Goal: Task Accomplishment & Management: Use online tool/utility

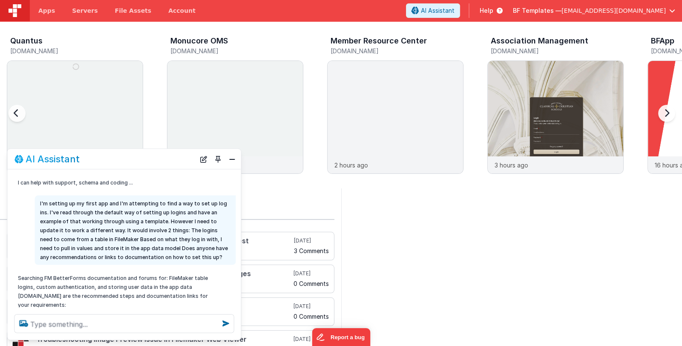
scroll to position [105, 0]
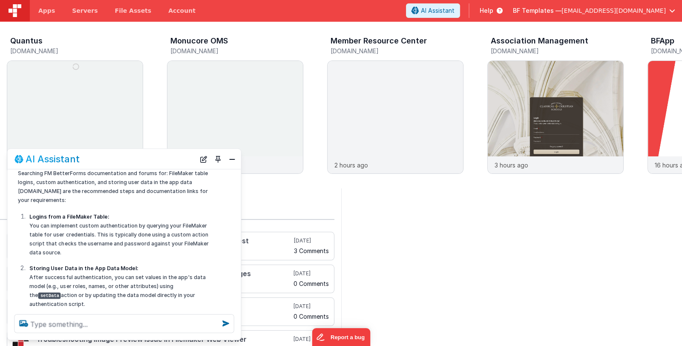
click at [561, 9] on span "BF Templates —" at bounding box center [537, 10] width 49 height 9
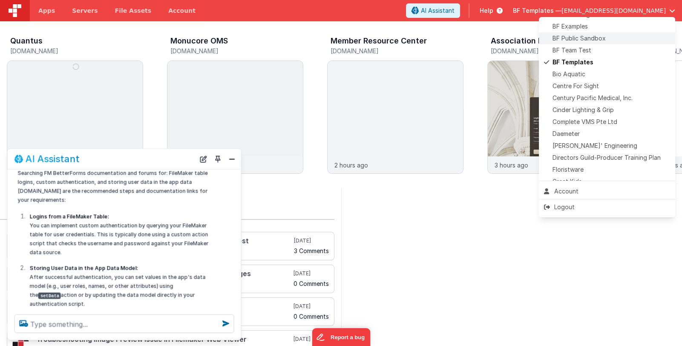
scroll to position [85, 0]
click at [597, 140] on span "Delfs' Engineering" at bounding box center [594, 144] width 85 height 9
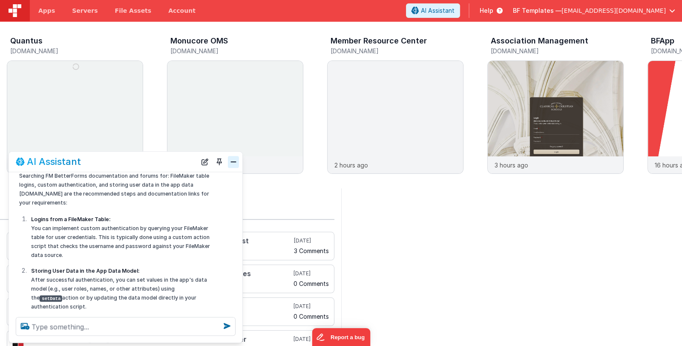
click at [232, 162] on button "Close" at bounding box center [233, 162] width 11 height 12
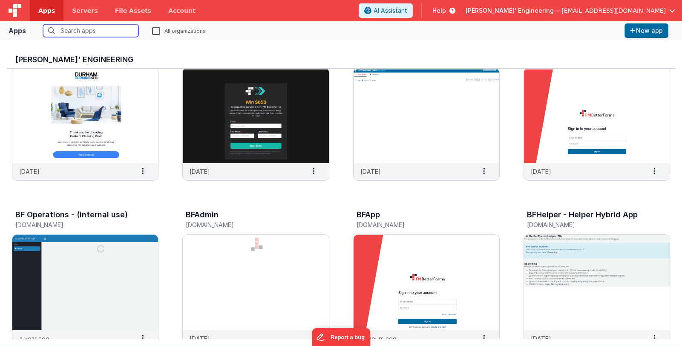
scroll to position [42, 0]
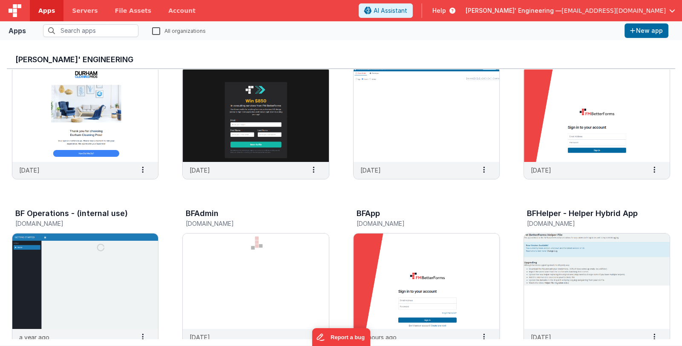
click at [402, 286] on img at bounding box center [426, 280] width 146 height 95
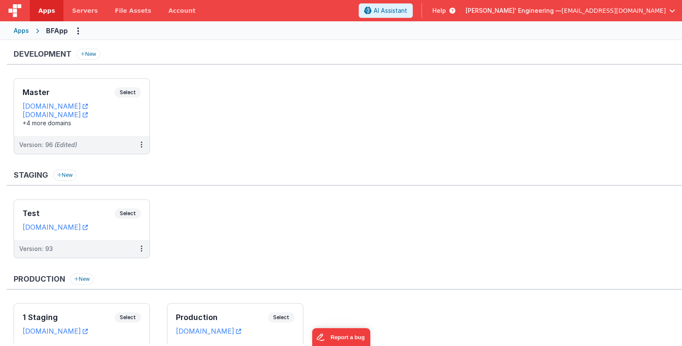
click at [87, 99] on div "Master Select" at bounding box center [82, 94] width 118 height 14
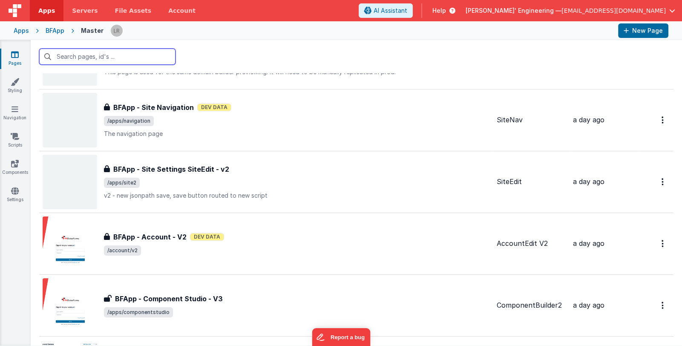
scroll to position [128, 0]
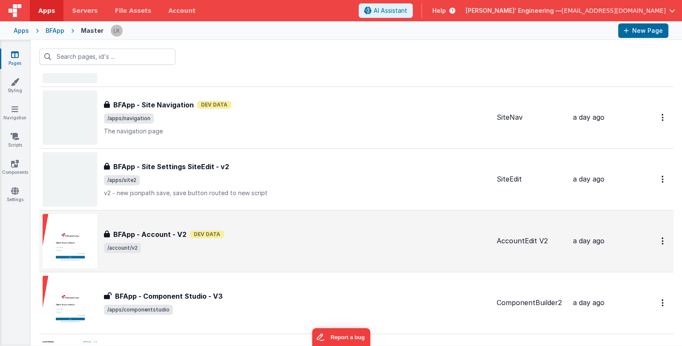
click at [278, 232] on div "BFApp - Account - V2 Dev Data" at bounding box center [297, 234] width 386 height 10
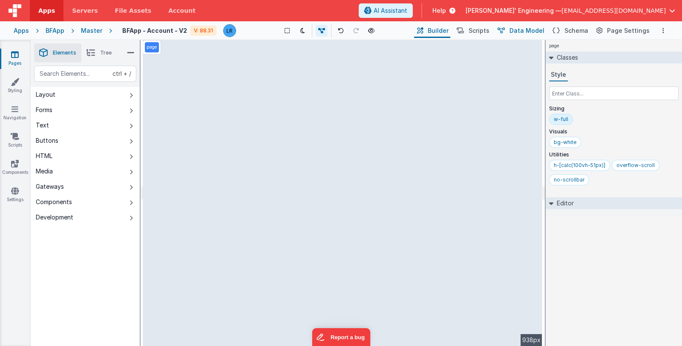
click at [532, 32] on span "Data Model" at bounding box center [526, 30] width 35 height 9
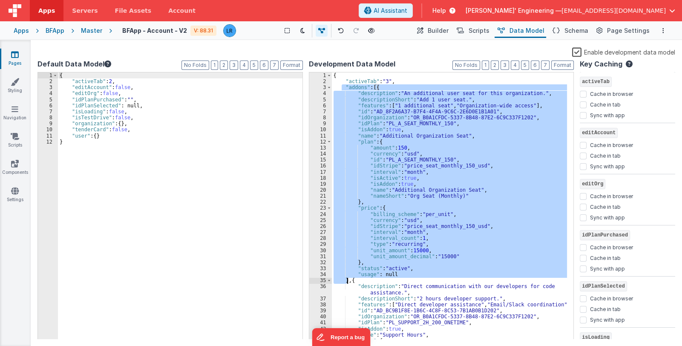
drag, startPoint x: 343, startPoint y: 85, endPoint x: 347, endPoint y: 280, distance: 194.6
click at [347, 280] on div "{ "activeTab" : "3" , "addons" : [{ "description" : "An additional user seat fo…" at bounding box center [449, 211] width 235 height 279
click at [433, 31] on button "Builder" at bounding box center [432, 30] width 36 height 14
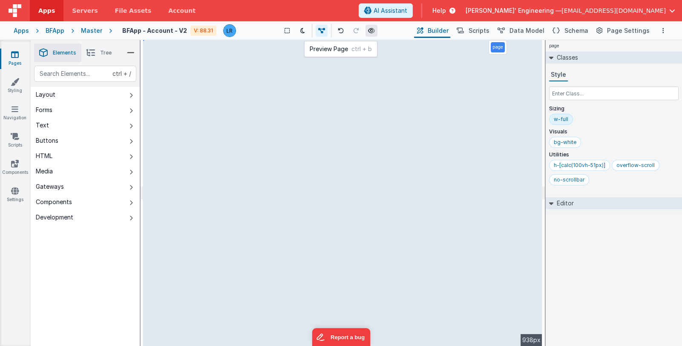
click at [371, 31] on icon at bounding box center [371, 31] width 7 height 6
click at [575, 29] on span "Schema" at bounding box center [576, 30] width 24 height 9
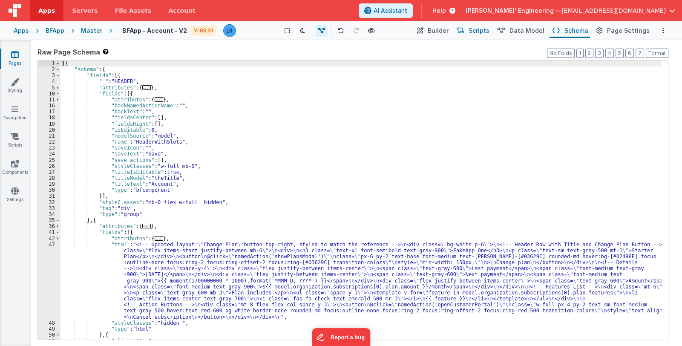
click at [488, 32] on span "Scripts" at bounding box center [478, 30] width 21 height 9
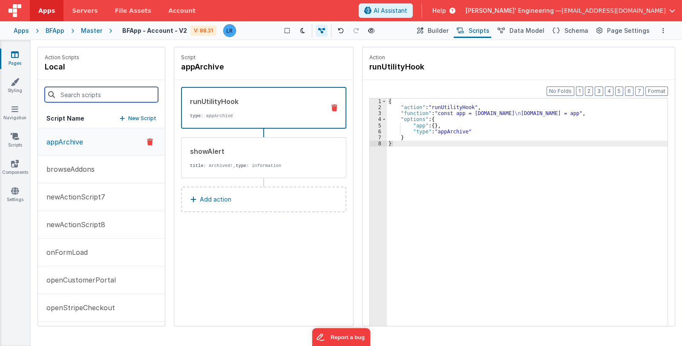
click at [81, 94] on input at bounding box center [101, 94] width 113 height 15
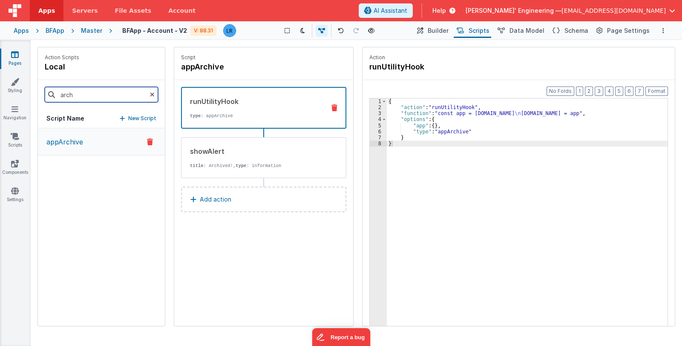
type input "arch"
click at [72, 142] on p "appArchive" at bounding box center [62, 142] width 42 height 10
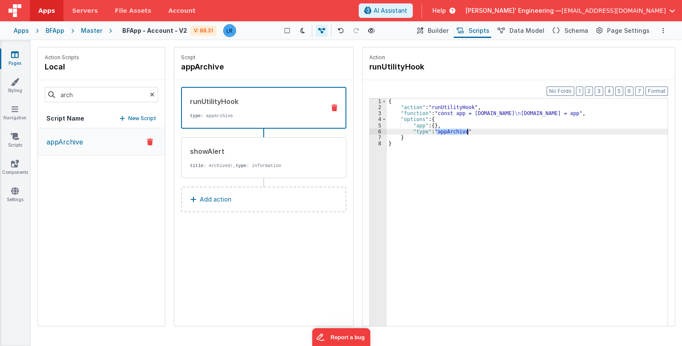
drag, startPoint x: 436, startPoint y: 131, endPoint x: 467, endPoint y: 131, distance: 30.7
click at [467, 131] on div "{ "action" : "runUtilityHook" , "function" : "const app = action.options.app \n…" at bounding box center [527, 231] width 281 height 266
click at [545, 11] on span "Delfs' Engineering —" at bounding box center [513, 10] width 96 height 9
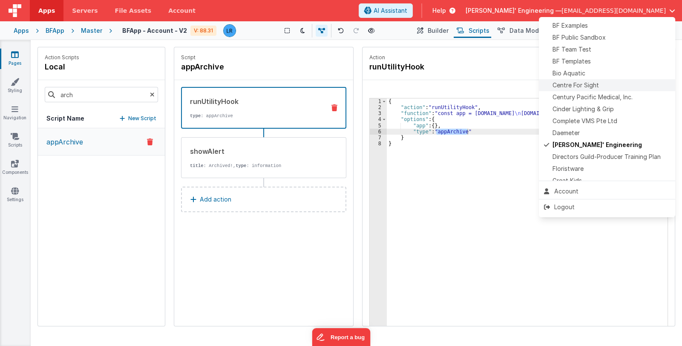
scroll to position [85, 0]
click at [591, 140] on span "Delfs' Engineering" at bounding box center [596, 144] width 89 height 9
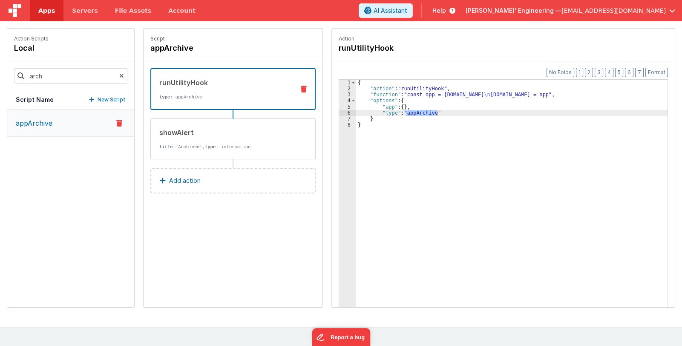
click at [47, 8] on span "Apps" at bounding box center [46, 10] width 17 height 9
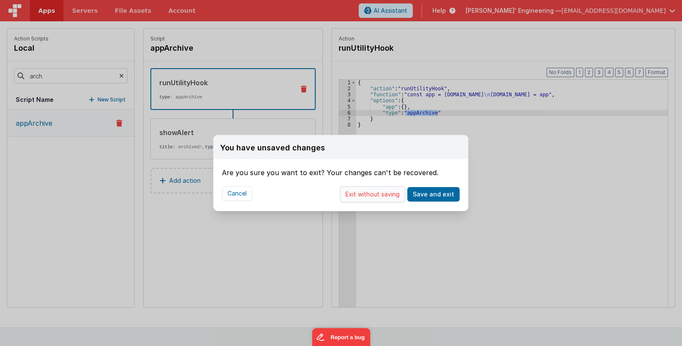
click at [381, 195] on button "Exit without saving" at bounding box center [372, 194] width 65 height 16
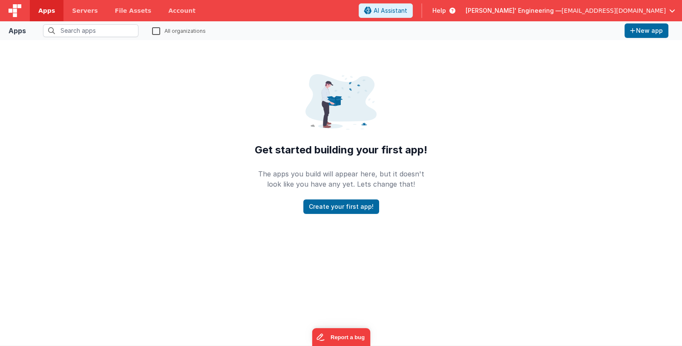
click at [45, 12] on span "Apps" at bounding box center [46, 10] width 17 height 9
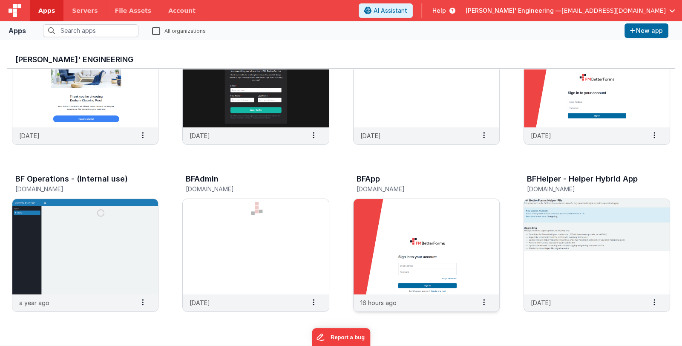
scroll to position [85, 0]
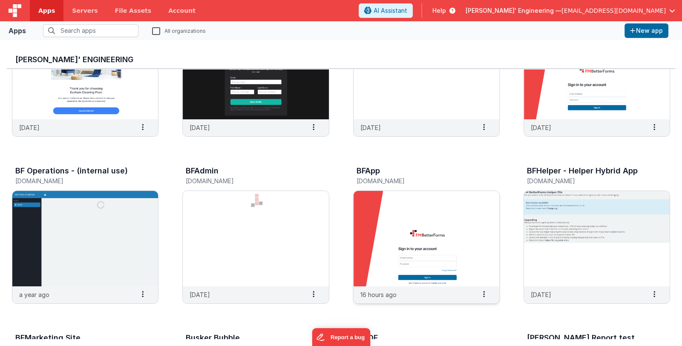
click at [387, 227] on img at bounding box center [426, 238] width 146 height 95
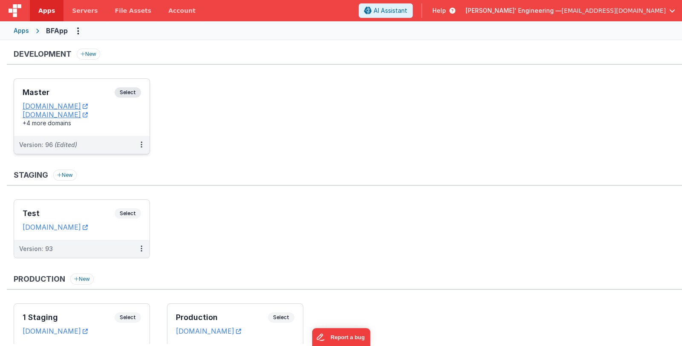
click at [64, 90] on h3 "Master" at bounding box center [69, 92] width 92 height 9
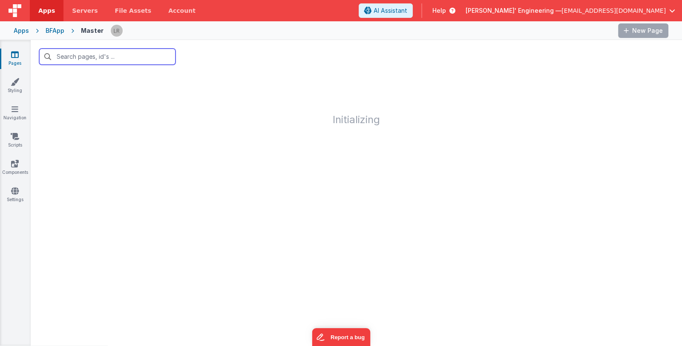
click at [81, 56] on input "text" at bounding box center [107, 57] width 136 height 16
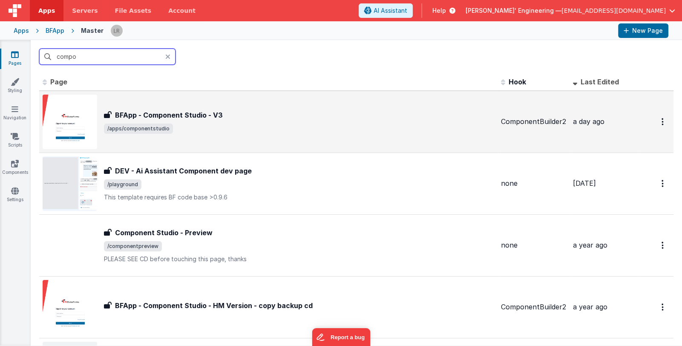
type input "compo"
click at [271, 125] on span "/apps/componentstudio" at bounding box center [299, 128] width 390 height 10
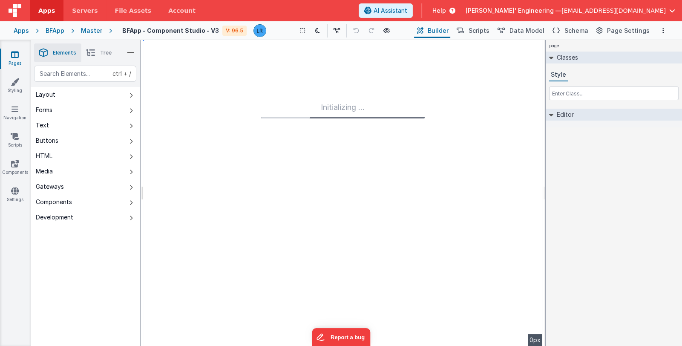
click at [98, 52] on li "Tree" at bounding box center [98, 52] width 35 height 19
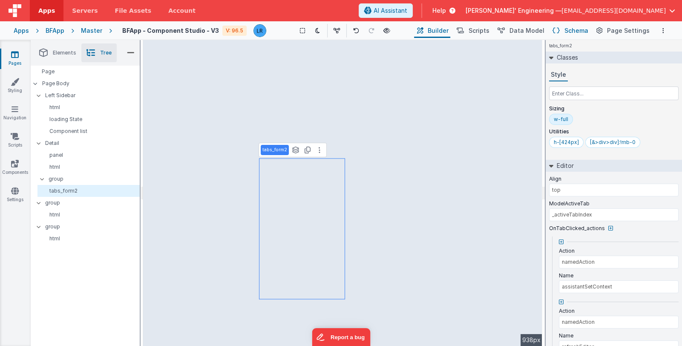
click at [572, 29] on span "Schema" at bounding box center [576, 30] width 24 height 9
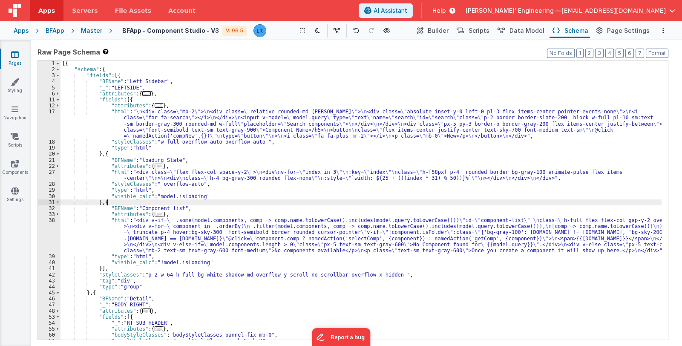
click at [287, 204] on div "[{ "schema" : { "fields" : [{ "BFName" : "Left Sidebar" , "_" : "LEFTSIDE" , "a…" at bounding box center [360, 205] width 601 height 291
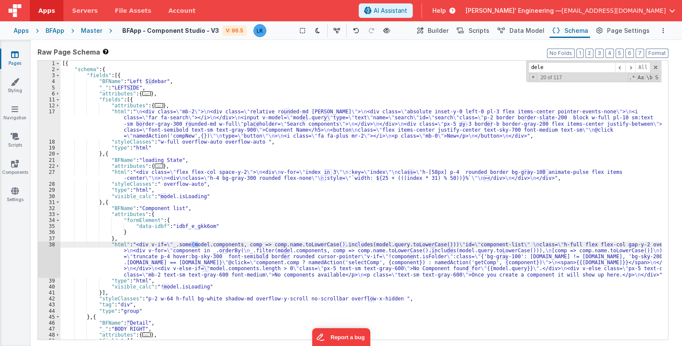
scroll to position [819, 0]
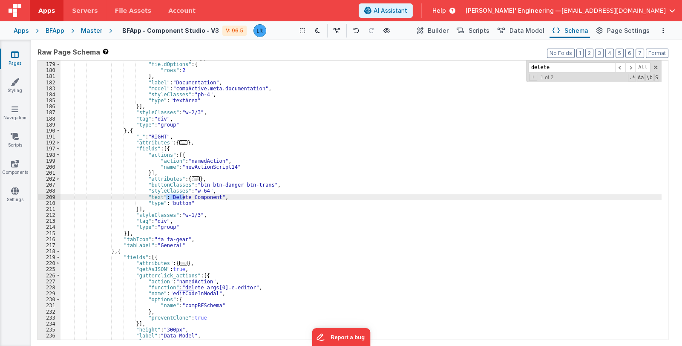
type input "delete"
click at [179, 155] on div ""attributes" : { ... } , "fieldOptions" : { "rows" : 2 } , "label" : "Documenta…" at bounding box center [360, 200] width 601 height 291
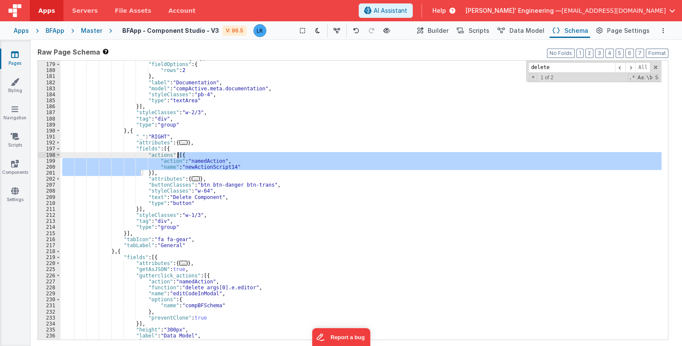
click at [179, 155] on div ""attributes" : { ... } , "fieldOptions" : { "rows" : 2 } , "label" : "Documenta…" at bounding box center [360, 200] width 601 height 291
click at [166, 146] on div ""attributes" : { ... } , "fieldOptions" : { "rows" : 2 } , "label" : "Documenta…" at bounding box center [360, 200] width 601 height 291
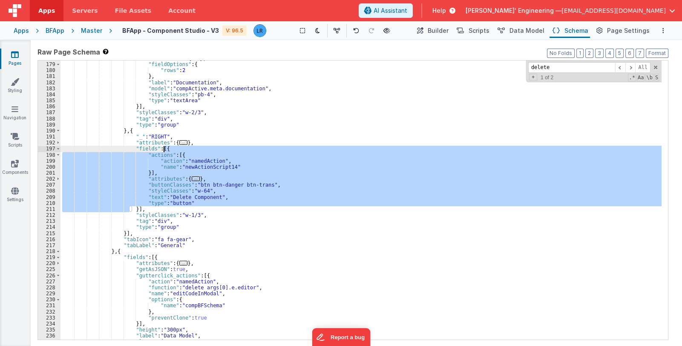
click at [166, 146] on div ""attributes" : { ... } , "fieldOptions" : { "rows" : 2 } , "label" : "Documenta…" at bounding box center [360, 200] width 601 height 291
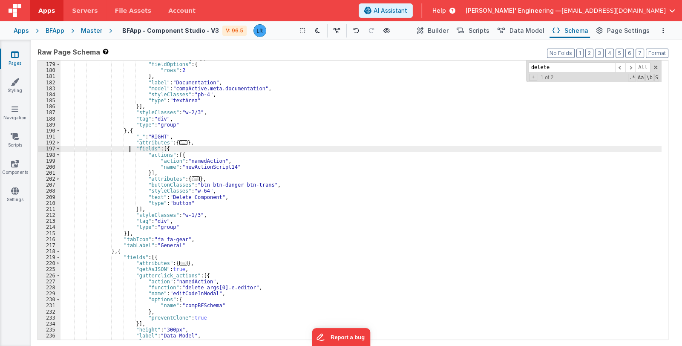
click at [128, 147] on div ""attributes" : { ... } , "fieldOptions" : { "rows" : 2 } , "label" : "Documenta…" at bounding box center [360, 200] width 601 height 291
click at [168, 150] on div ""attributes" : { ... } , "fieldOptions" : { "rows" : 2 } , "label" : "Documenta…" at bounding box center [360, 200] width 601 height 291
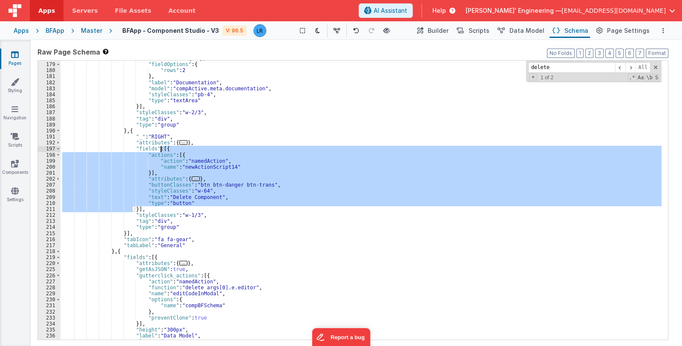
drag, startPoint x: 132, startPoint y: 208, endPoint x: 161, endPoint y: 147, distance: 67.0
click at [161, 147] on div ""attributes" : { ... } , "fieldOptions" : { "rows" : 2 } , "label" : "Documenta…" at bounding box center [360, 200] width 601 height 291
click at [133, 208] on div ""attributes" : { ... } , "fieldOptions" : { "rows" : 2 } , "label" : "Documenta…" at bounding box center [360, 199] width 601 height 279
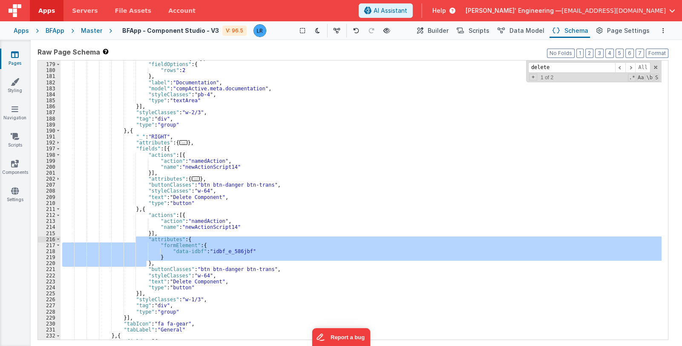
drag, startPoint x: 147, startPoint y: 263, endPoint x: 134, endPoint y: 237, distance: 28.9
click at [134, 237] on div ""attributes" : { ... } , "fieldOptions" : { "rows" : 2 } , "label" : "Documenta…" at bounding box center [360, 200] width 601 height 291
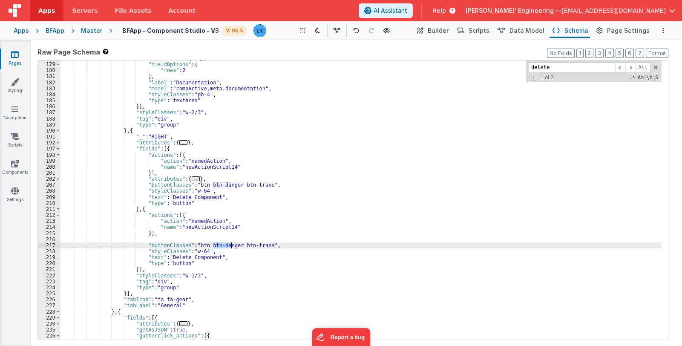
drag, startPoint x: 213, startPoint y: 244, endPoint x: 230, endPoint y: 244, distance: 17.0
click at [230, 244] on div ""attributes" : { ... } , "fieldOptions" : { "rows" : 2 } , "label" : "Documenta…" at bounding box center [360, 200] width 601 height 291
click at [220, 235] on div ""attributes" : { ... } , "fieldOptions" : { "rows" : 2 } , "label" : "Documenta…" at bounding box center [360, 200] width 601 height 291
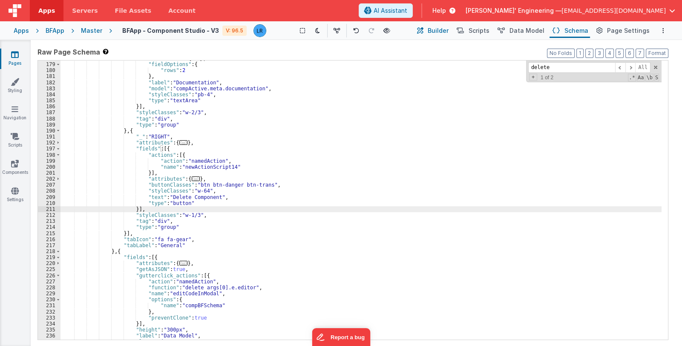
click at [434, 27] on button "Builder" at bounding box center [432, 30] width 36 height 14
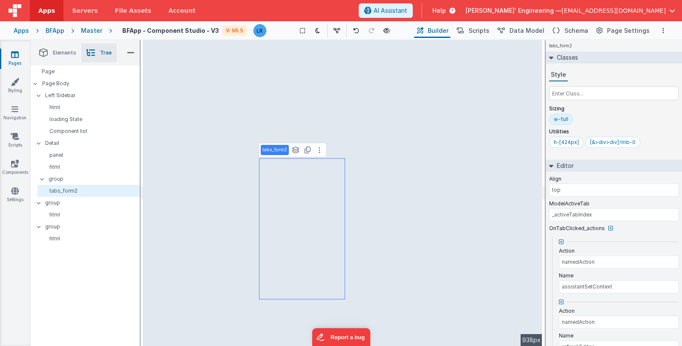
click at [64, 55] on span "Elements" at bounding box center [64, 52] width 23 height 7
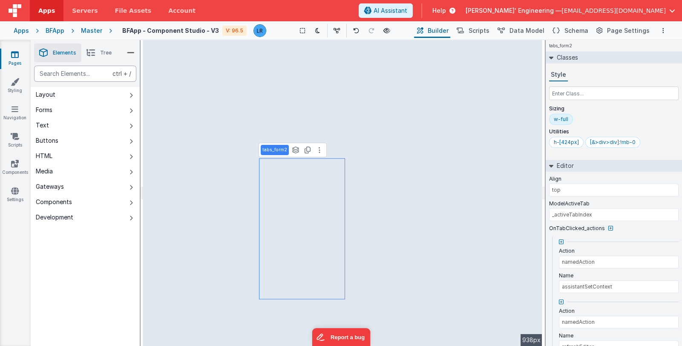
click at [74, 76] on div "text" at bounding box center [85, 74] width 102 height 16
type div "check"
type input "Do you understand?"
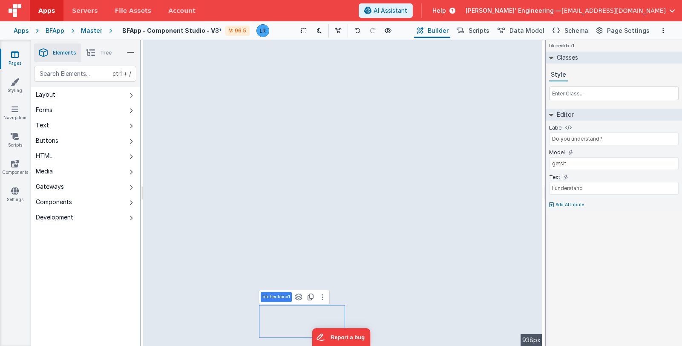
click at [90, 51] on icon at bounding box center [90, 53] width 9 height 12
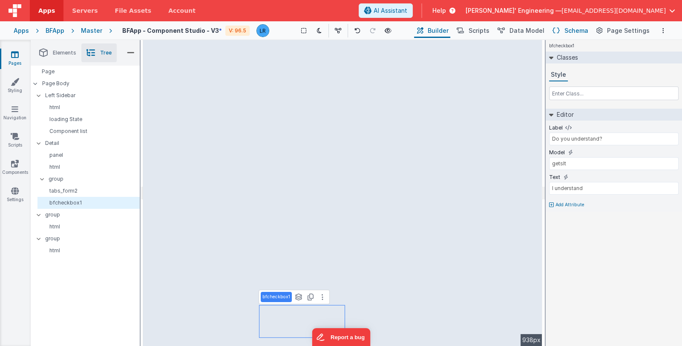
click at [573, 31] on span "Schema" at bounding box center [576, 30] width 24 height 9
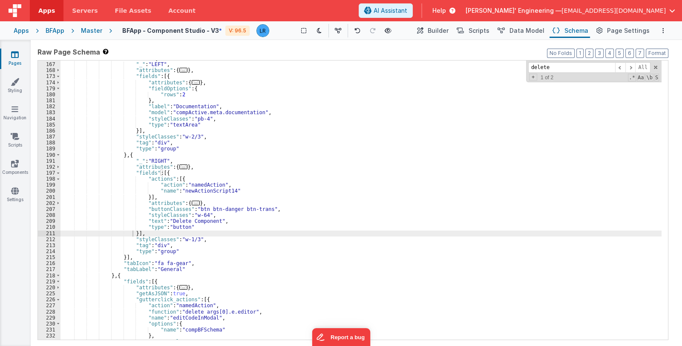
scroll to position [771, 0]
click at [211, 230] on div ""fields" : [{ "_" : "LEFT" , "attributes" : { ... } , "fields" : [{ "attributes…" at bounding box center [360, 200] width 601 height 291
drag, startPoint x: 558, startPoint y: 66, endPoint x: 533, endPoint y: 68, distance: 25.6
click at [533, 68] on input "delete" at bounding box center [571, 67] width 87 height 11
click at [443, 29] on span "Builder" at bounding box center [437, 30] width 21 height 9
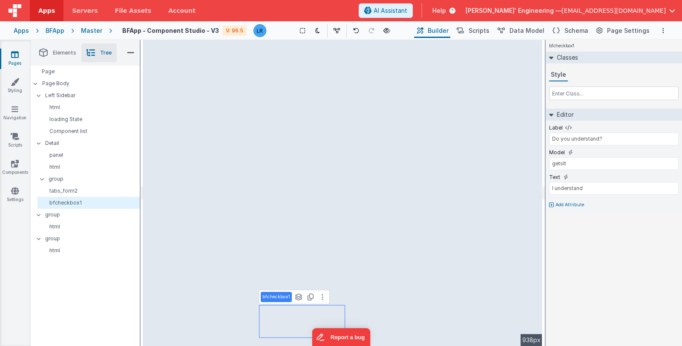
click at [274, 296] on p "bfcheckbox1" at bounding box center [276, 296] width 28 height 7
type input "public check"
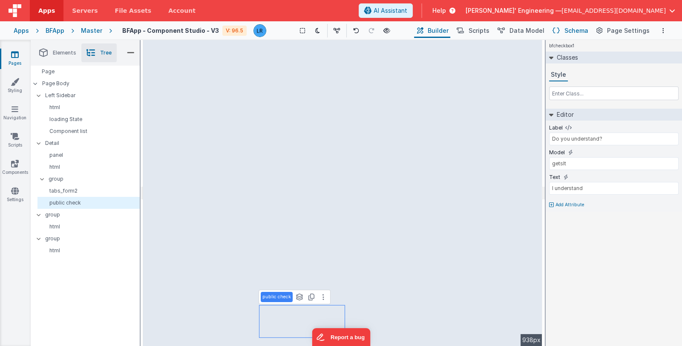
click at [578, 28] on span "Schema" at bounding box center [576, 30] width 24 height 9
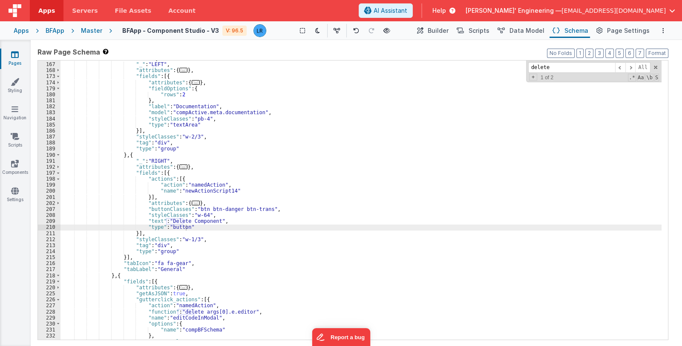
click at [352, 171] on div ""fields" : [{ "_" : "LEFT" , "attributes" : { ... } , "fields" : [{ "attributes…" at bounding box center [360, 200] width 601 height 291
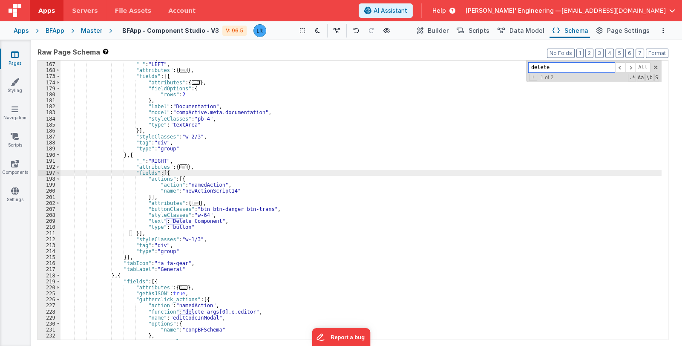
drag, startPoint x: 571, startPoint y: 66, endPoint x: 486, endPoint y: 63, distance: 85.6
click at [486, 63] on div ""fields" : [{ "_" : "LEFT" , "attributes" : { ... } , "fields" : [{ "attributes…" at bounding box center [360, 199] width 601 height 279
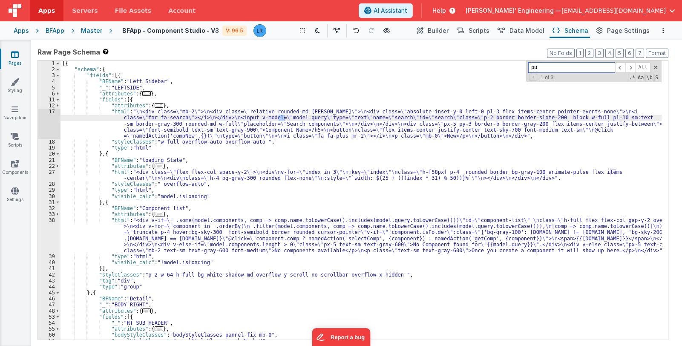
scroll to position [0, 0]
type input "p"
click at [436, 29] on span "Builder" at bounding box center [437, 30] width 21 height 9
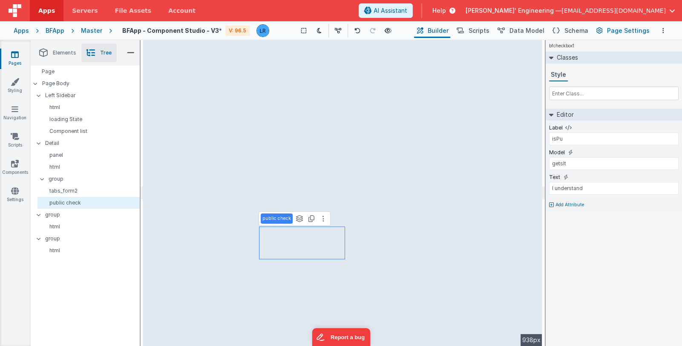
click at [642, 33] on span "Page Settings" at bounding box center [628, 30] width 43 height 9
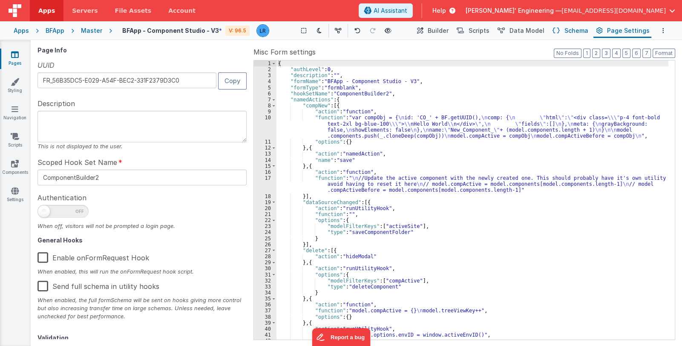
click at [580, 33] on span "Schema" at bounding box center [576, 30] width 24 height 9
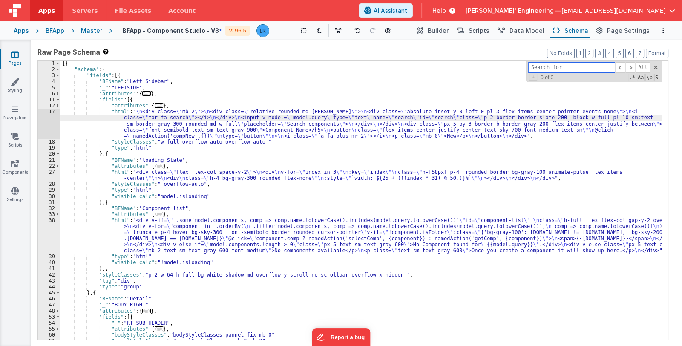
click at [571, 68] on input at bounding box center [571, 67] width 87 height 11
click at [440, 33] on span "Builder" at bounding box center [437, 30] width 21 height 9
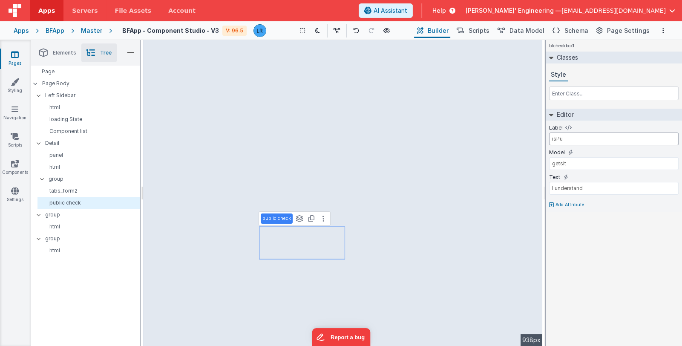
drag, startPoint x: 568, startPoint y: 139, endPoint x: 552, endPoint y: 138, distance: 16.7
click at [552, 138] on input "isPu" at bounding box center [613, 138] width 129 height 13
type input "Make Public"
drag, startPoint x: 576, startPoint y: 165, endPoint x: 545, endPoint y: 161, distance: 31.3
click at [545, 161] on div "Elements Tree ctrl + / Layout Forms Text Buttons HTML Media Gateways Components…" at bounding box center [356, 193] width 651 height 306
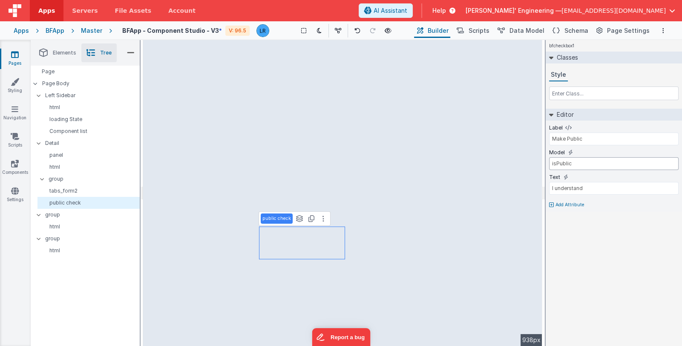
type input "isPublic"
drag, startPoint x: 588, startPoint y: 187, endPoint x: 549, endPoint y: 186, distance: 39.2
click at [549, 186] on input "I understand" at bounding box center [613, 188] width 129 height 13
type input "Make it public"
click at [617, 150] on div "Model" at bounding box center [613, 153] width 129 height 8
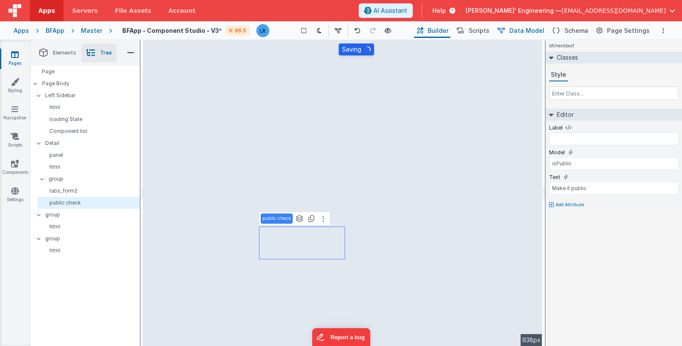
click at [539, 31] on span "Data Model" at bounding box center [526, 30] width 35 height 9
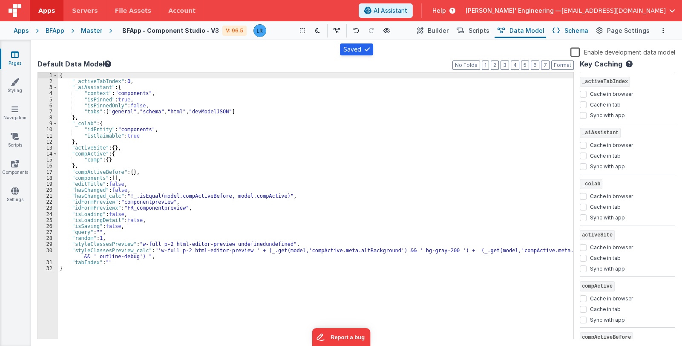
click at [577, 29] on span "Schema" at bounding box center [576, 30] width 24 height 9
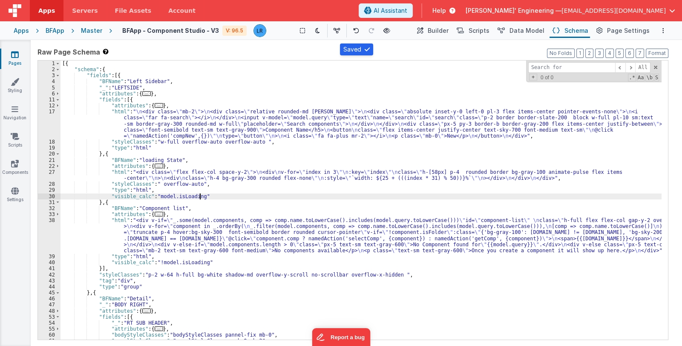
click at [283, 197] on div "[{ "schema" : { "fields" : [{ "BFName" : "Left Sidebar" , "_" : "LEFTSIDE" , "a…" at bounding box center [360, 205] width 601 height 291
click at [543, 67] on input at bounding box center [571, 67] width 87 height 11
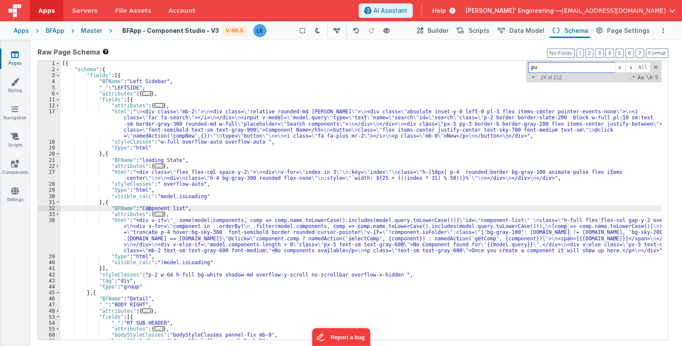
scroll to position [180, 0]
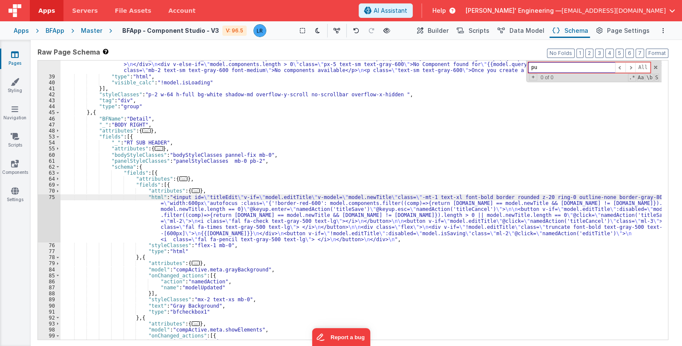
type input "p"
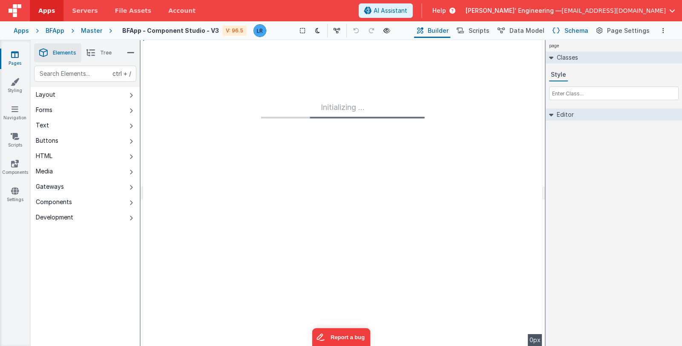
click at [571, 29] on span "Schema" at bounding box center [576, 30] width 24 height 9
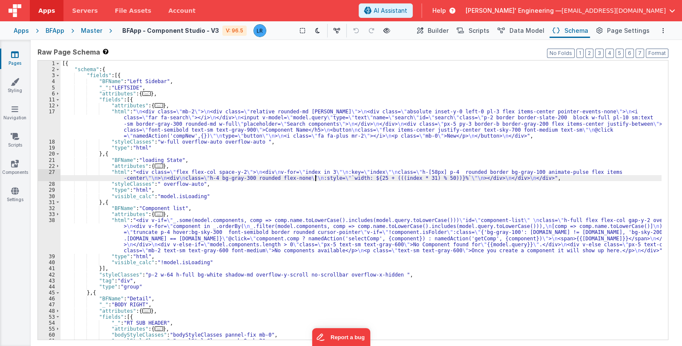
click at [315, 181] on div "[{ "schema" : { "fields" : [{ "BFName" : "Left Sidebar" , "_" : "LEFTSIDE" , "a…" at bounding box center [360, 205] width 601 height 291
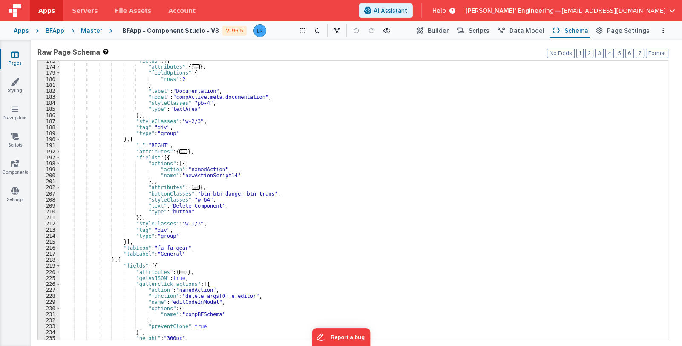
scroll to position [786, 0]
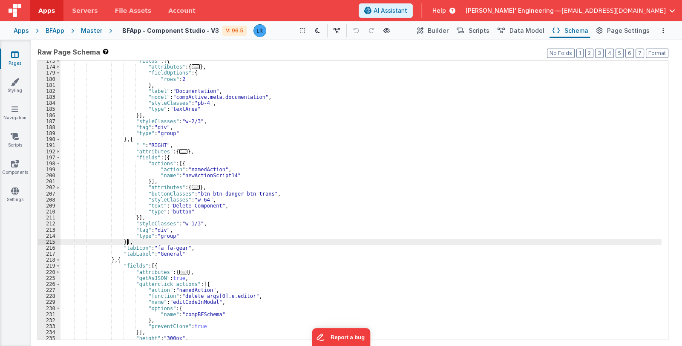
click at [321, 241] on div ""fields" : [{ "attributes" : { ... } , "fieldOptions" : { "rows" : 2 } , "label…" at bounding box center [360, 203] width 601 height 291
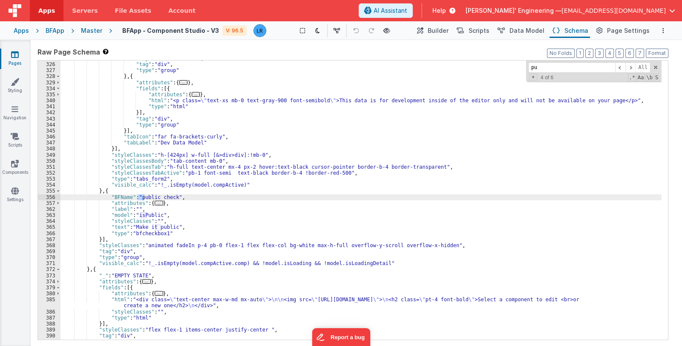
scroll to position [1513, 0]
click at [112, 189] on div ""styleClasses" : "flex" , "tag" : "div" , "type" : "group" } , { "attributes" :…" at bounding box center [360, 200] width 601 height 291
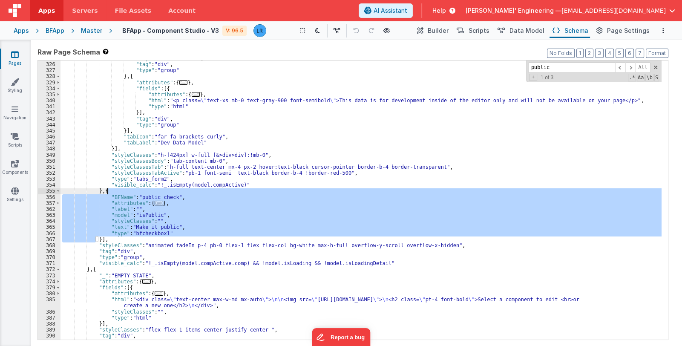
click at [112, 189] on div ""styleClasses" : "flex" , "tag" : "div" , "type" : "group" } , { "attributes" :…" at bounding box center [360, 200] width 601 height 291
drag, startPoint x: 103, startPoint y: 189, endPoint x: 99, endPoint y: 239, distance: 49.6
click at [99, 239] on div ""styleClasses" : "flex" , "tag" : "div" , "type" : "group" } , { "attributes" :…" at bounding box center [360, 200] width 601 height 291
click at [118, 199] on div ""styleClasses" : "flex" , "tag" : "div" , "type" : "group" } , { "attributes" :…" at bounding box center [360, 199] width 601 height 279
drag, startPoint x: 99, startPoint y: 191, endPoint x: 99, endPoint y: 237, distance: 46.4
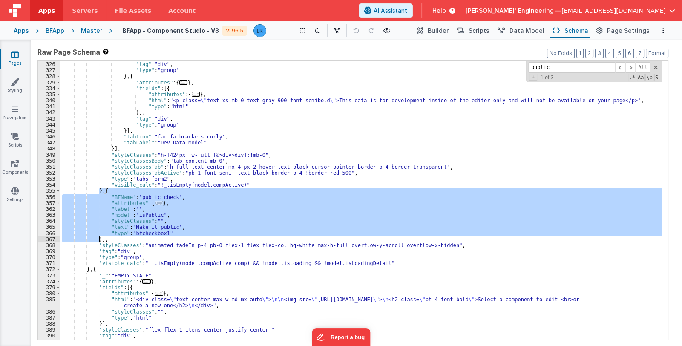
click at [99, 237] on div ""styleClasses" : "flex" , "tag" : "div" , "type" : "group" } , { "attributes" :…" at bounding box center [360, 200] width 601 height 291
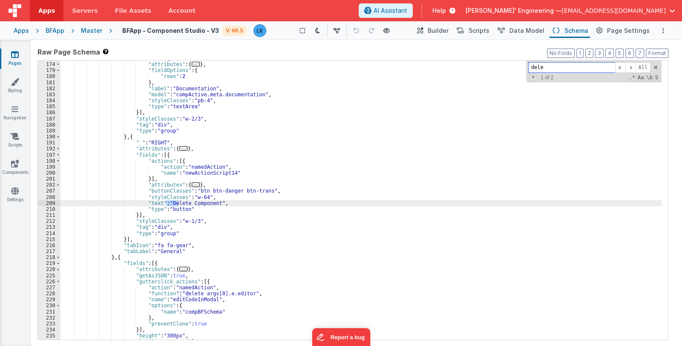
scroll to position [789, 0]
type input "delete"
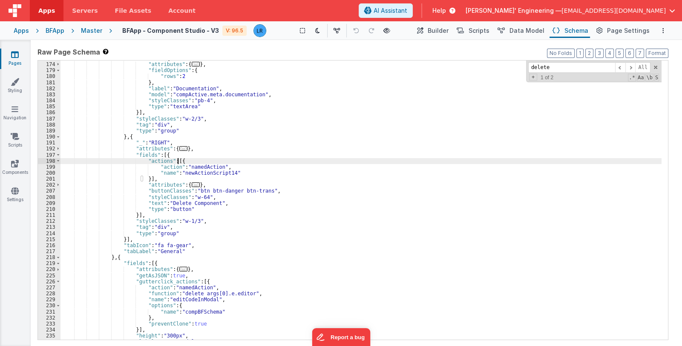
click at [180, 160] on div ""fields" : [{ "attributes" : { ... } , "fieldOptions" : { "rows" : 2 } , "label…" at bounding box center [360, 200] width 601 height 291
click at [164, 154] on div ""fields" : [{ "attributes" : { ... } , "fieldOptions" : { "rows" : 2 } , "label…" at bounding box center [360, 200] width 601 height 291
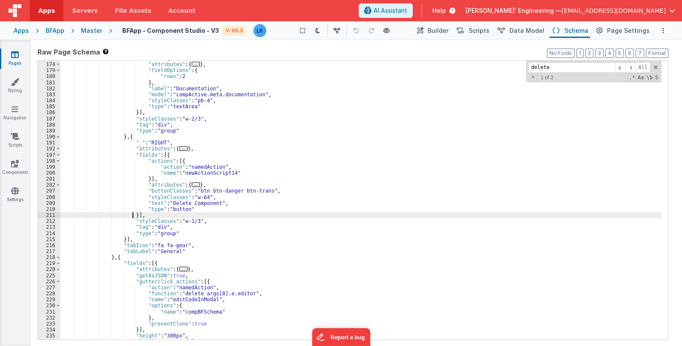
click at [131, 212] on div ""fields" : [{ "attributes" : { ... } , "fieldOptions" : { "rows" : 2 } , "label…" at bounding box center [360, 200] width 601 height 291
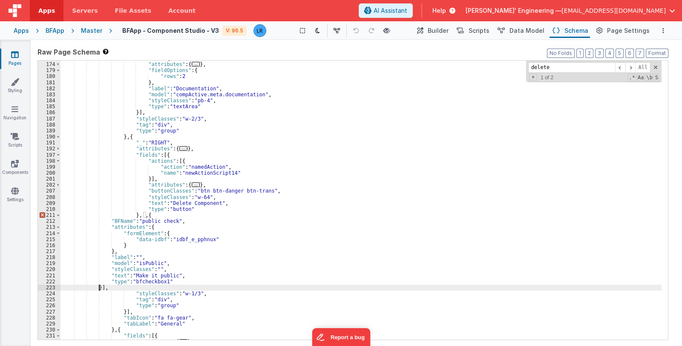
click at [143, 216] on div ""fields" : [{ "attributes" : { ... } , "fieldOptions" : { "rows" : 2 } , "label…" at bounding box center [360, 200] width 601 height 291
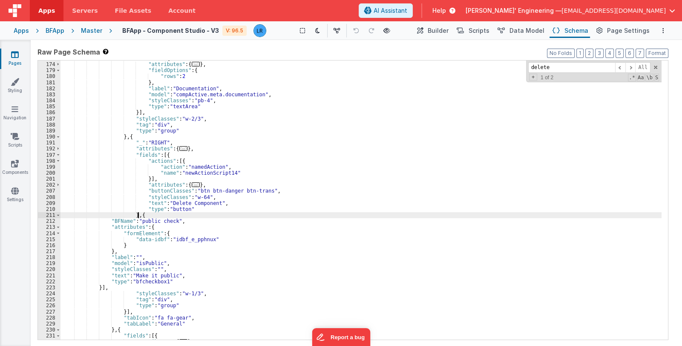
click at [145, 215] on div ""fields" : [{ "attributes" : { ... } , "fieldOptions" : { "rows" : 2 } , "label…" at bounding box center [360, 200] width 601 height 291
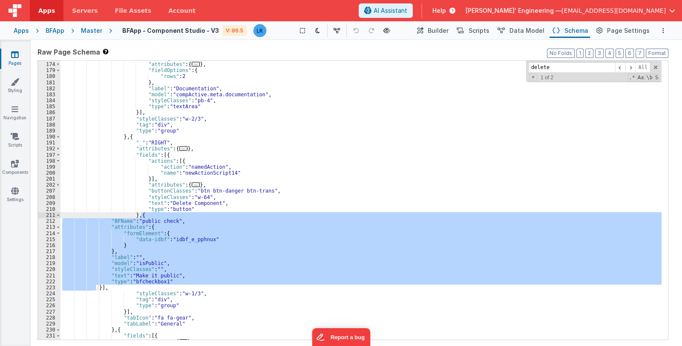
click at [153, 269] on div ""fields" : [{ "attributes" : { ... } , "fieldOptions" : { "rows" : 2 } , "label…" at bounding box center [360, 199] width 601 height 279
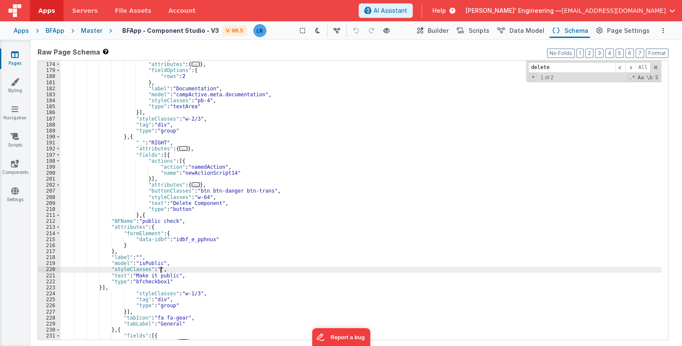
click at [161, 270] on div ""fields" : [{ "attributes" : { ... } , "fieldOptions" : { "rows" : 2 } , "label…" at bounding box center [360, 200] width 601 height 291
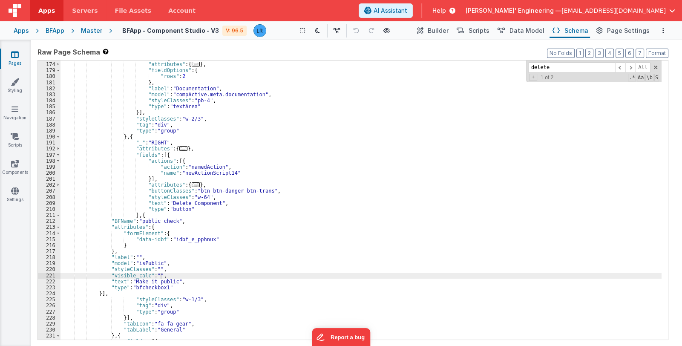
click at [494, 233] on div ""fields" : [{ "attributes" : { ... } , "fieldOptions" : { "rows" : 2 } , "label…" at bounding box center [360, 200] width 601 height 291
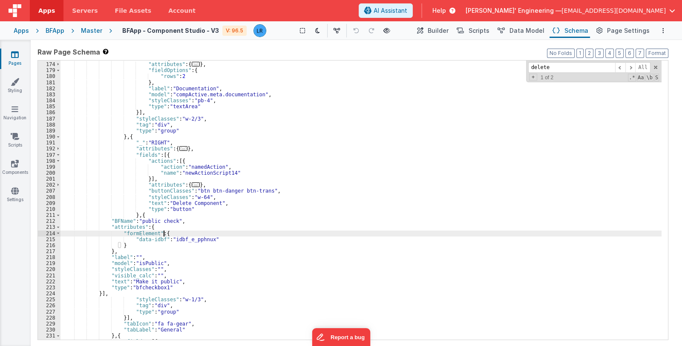
click at [155, 274] on div ""fields" : [{ "attributes" : { ... } , "fieldOptions" : { "rows" : 2 } , "label…" at bounding box center [360, 200] width 601 height 291
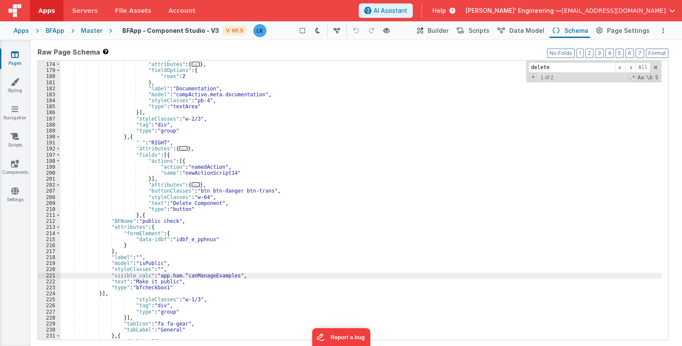
click at [181, 275] on div ""fields" : [{ "attributes" : { ... } , "fieldOptions" : { "rows" : 2 } , "label…" at bounding box center [360, 200] width 601 height 291
click at [439, 31] on span "Builder" at bounding box center [437, 30] width 21 height 9
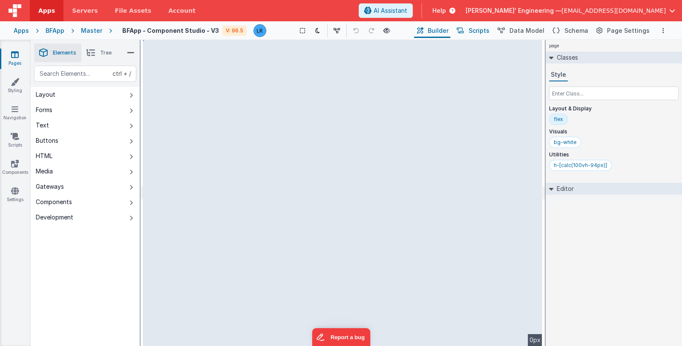
click at [477, 30] on span "Scripts" at bounding box center [478, 30] width 21 height 9
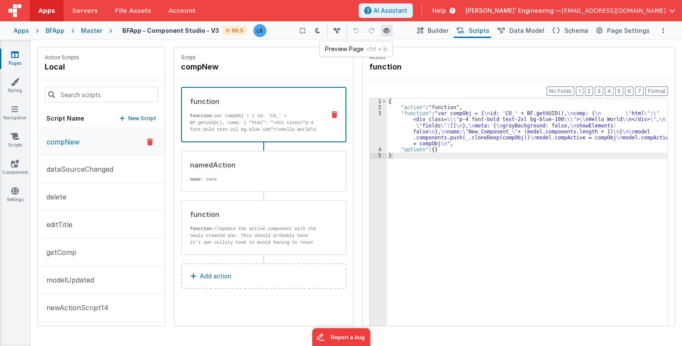
click at [386, 30] on icon at bounding box center [386, 31] width 7 height 6
click at [441, 31] on span "Builder" at bounding box center [437, 30] width 21 height 9
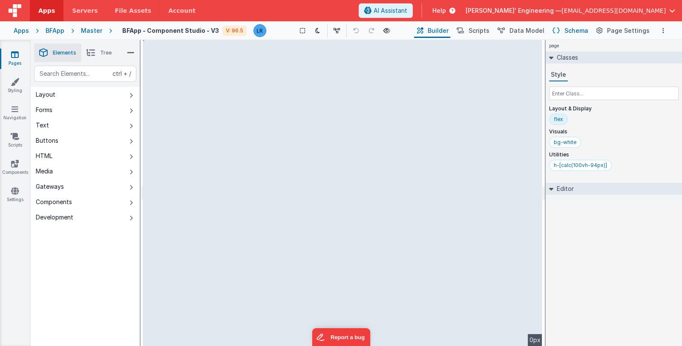
click at [566, 28] on button "Schema" at bounding box center [569, 30] width 40 height 14
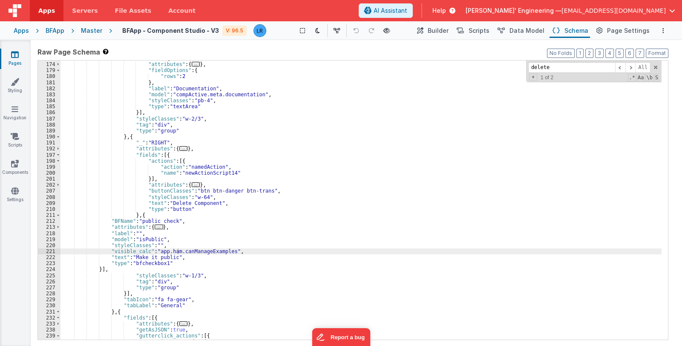
click at [136, 238] on div ""fields" : [{ "attributes" : { ... } , "fieldOptions" : { "rows" : 2 } , "label…" at bounding box center [360, 200] width 601 height 291
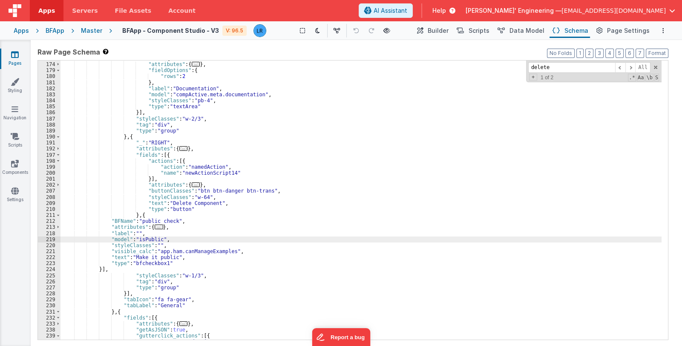
click at [135, 238] on div ""fields" : [{ "attributes" : { ... } , "fieldOptions" : { "rows" : 2 } , "label…" at bounding box center [360, 200] width 601 height 291
paste textarea
click at [132, 135] on div ""fields" : [{ "attributes" : { ... } , "fieldOptions" : { "rows" : 2 } , "label…" at bounding box center [360, 200] width 601 height 291
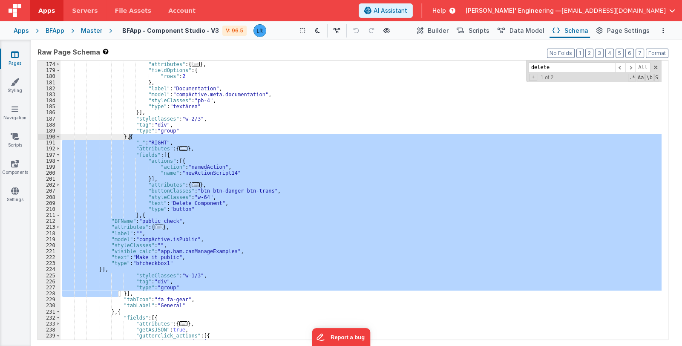
click at [132, 135] on div ""fields" : [{ "attributes" : { ... } , "fieldOptions" : { "rows" : 2 } , "label…" at bounding box center [360, 200] width 601 height 291
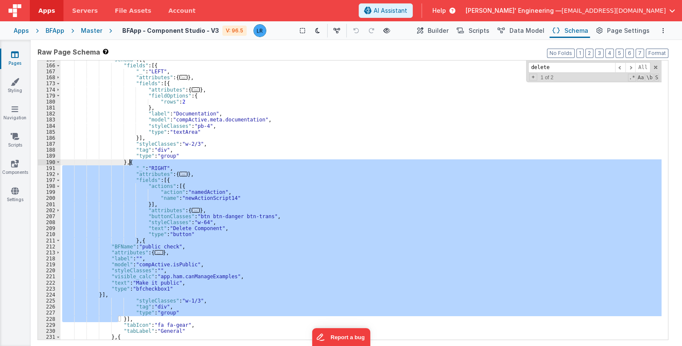
scroll to position [738, 0]
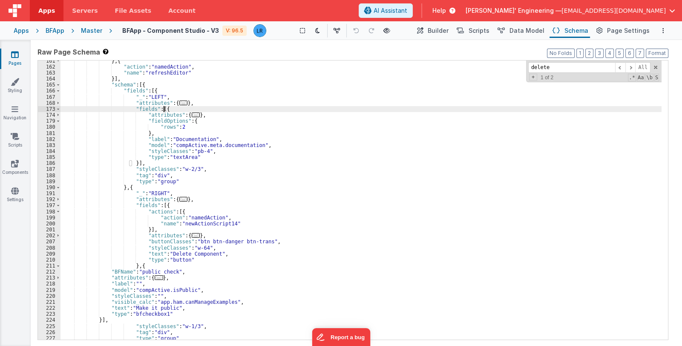
click at [168, 110] on div "} , { "action" : "namedAction" , "name" : "refreshEditor" }] , "schema" : [{ "f…" at bounding box center [360, 203] width 601 height 291
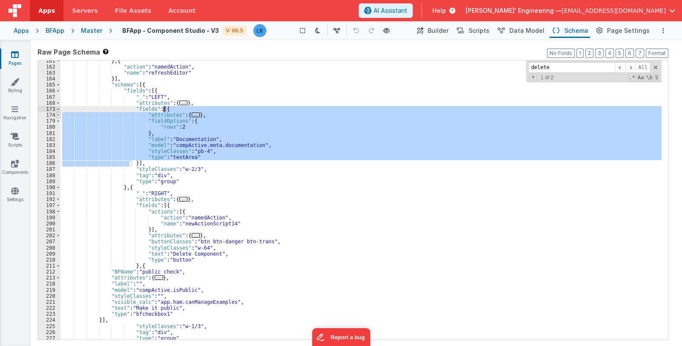
click at [57, 114] on span at bounding box center [58, 115] width 5 height 6
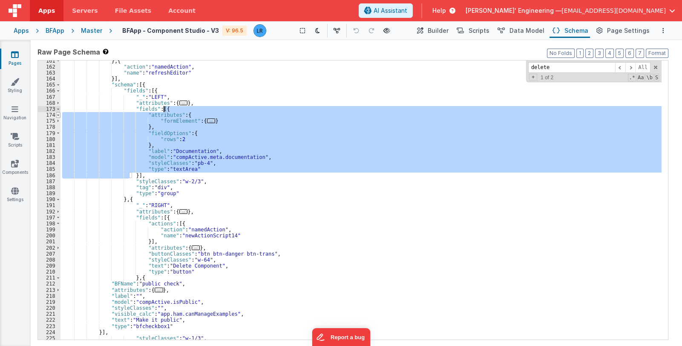
click at [57, 114] on span at bounding box center [58, 115] width 5 height 6
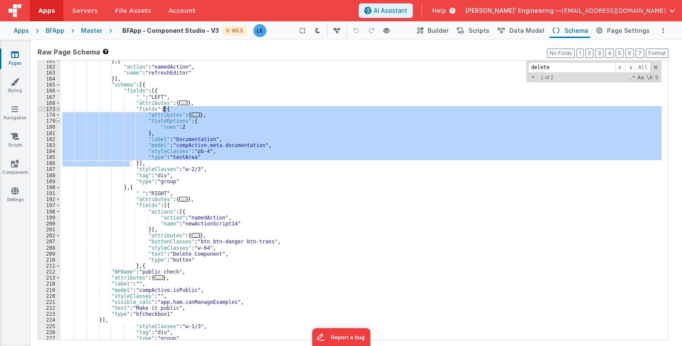
click at [57, 121] on span at bounding box center [58, 121] width 5 height 6
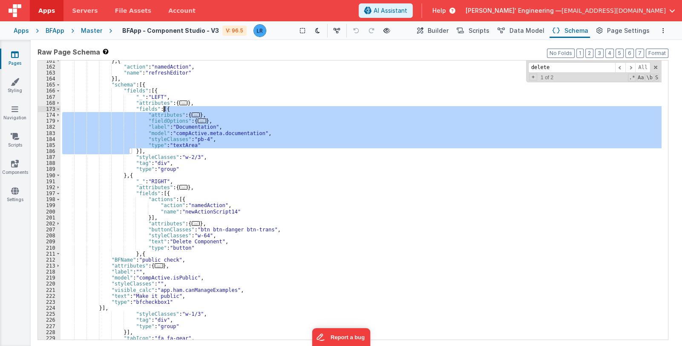
click at [158, 108] on div "} , { "action" : "namedAction" , "name" : "refreshEditor" }] , "schema" : [{ "f…" at bounding box center [360, 203] width 601 height 291
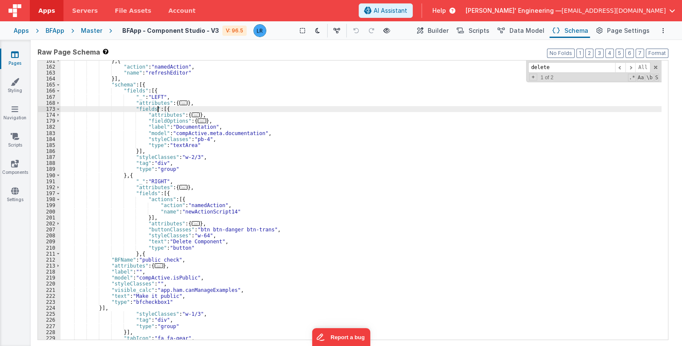
click at [158, 108] on div "} , { "action" : "namedAction" , "name" : "refreshEditor" }] , "schema" : [{ "f…" at bounding box center [360, 203] width 601 height 291
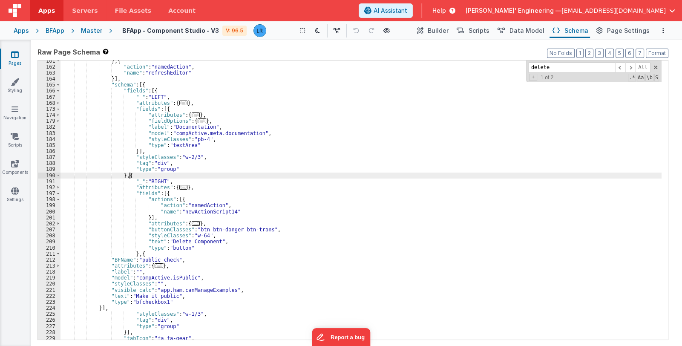
click at [132, 176] on div "} , { "action" : "namedAction" , "name" : "refreshEditor" }] , "schema" : [{ "f…" at bounding box center [360, 203] width 601 height 291
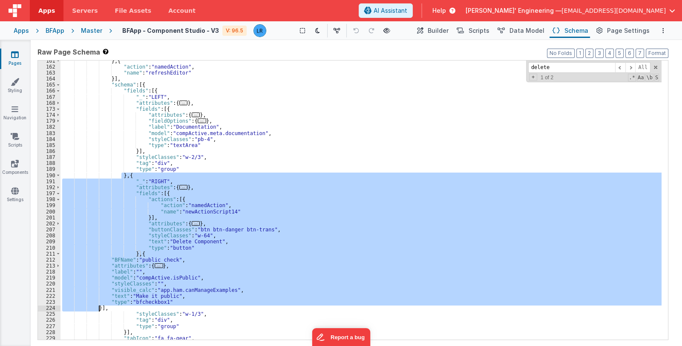
drag, startPoint x: 121, startPoint y: 174, endPoint x: 98, endPoint y: 309, distance: 136.9
click at [98, 309] on div "} , { "action" : "namedAction" , "name" : "refreshEditor" }] , "schema" : [{ "f…" at bounding box center [360, 203] width 601 height 291
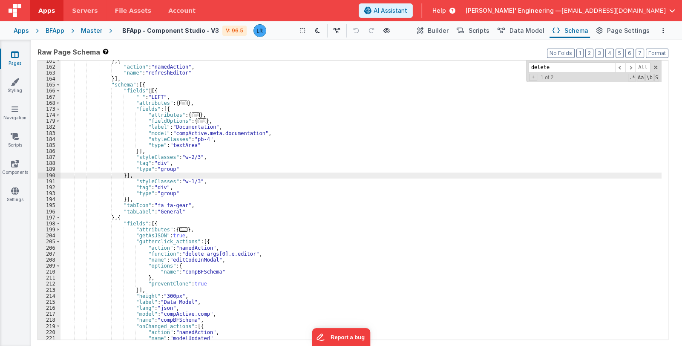
click at [164, 109] on div "} , { "action" : "namedAction" , "name" : "refreshEditor" }] , "schema" : [{ "f…" at bounding box center [360, 203] width 601 height 291
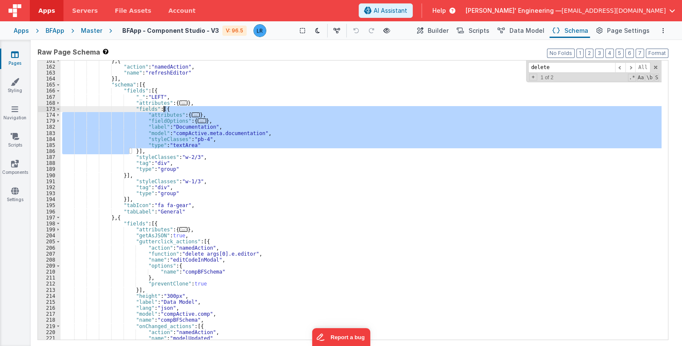
click at [164, 109] on div "} , { "action" : "namedAction" , "name" : "refreshEditor" }] , "schema" : [{ "f…" at bounding box center [360, 203] width 601 height 291
click at [133, 151] on div "} , { "action" : "namedAction" , "name" : "refreshEditor" }] , "schema" : [{ "f…" at bounding box center [360, 203] width 601 height 291
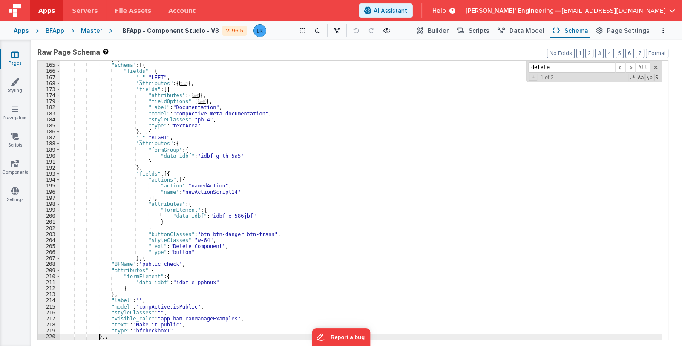
scroll to position [758, 0]
click at [143, 131] on div "}] , "schema" : [{ "fields" : [{ "_" : "LEFT" , "attributes" : { ... } , "field…" at bounding box center [360, 201] width 601 height 291
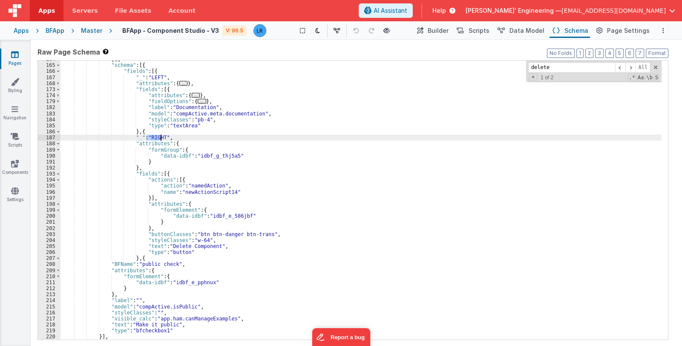
drag, startPoint x: 146, startPoint y: 136, endPoint x: 160, endPoint y: 136, distance: 14.1
click at [160, 136] on div "}] , "schema" : [{ "fields" : [{ "_" : "LEFT" , "attributes" : { ... } , "field…" at bounding box center [360, 201] width 601 height 291
click at [271, 194] on div "}] , "schema" : [{ "fields" : [{ "_" : "LEFT" , "attributes" : { ... } , "field…" at bounding box center [360, 201] width 601 height 291
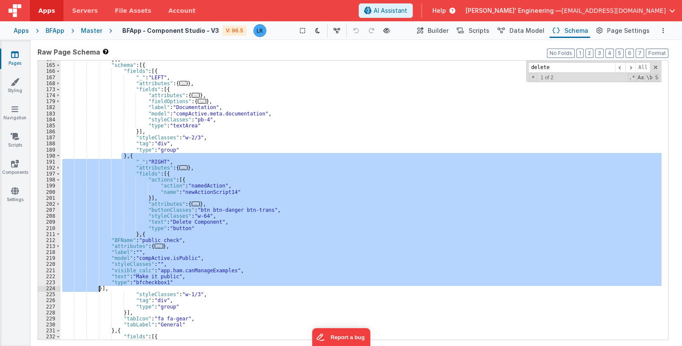
click at [138, 153] on div "}] , "schema" : [{ "fields" : [{ "_" : "LEFT" , "attributes" : { ... } , "field…" at bounding box center [360, 199] width 601 height 279
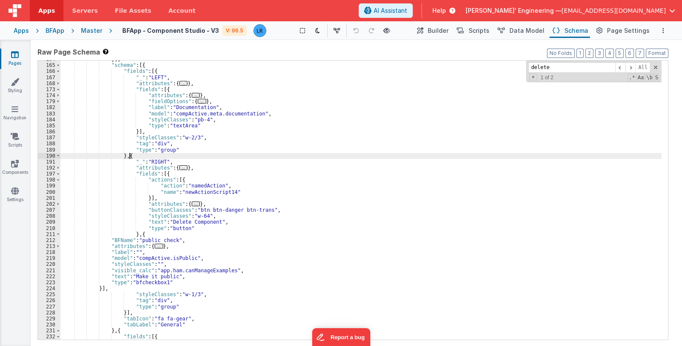
click at [138, 153] on div "}] , "schema" : [{ "fields" : [{ "_" : "LEFT" , "attributes" : { ... } , "field…" at bounding box center [360, 201] width 601 height 291
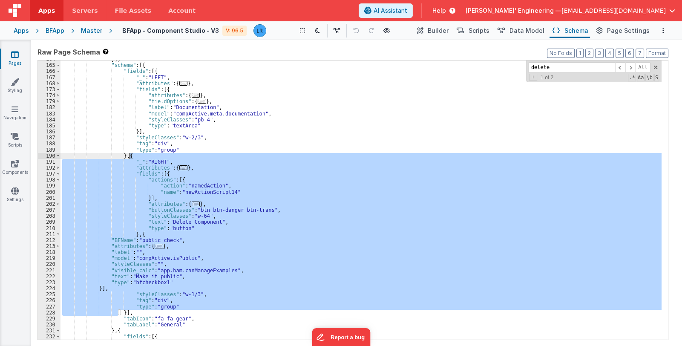
click at [253, 257] on div "}] , "schema" : [{ "fields" : [{ "_" : "LEFT" , "attributes" : { ... } , "field…" at bounding box center [360, 199] width 601 height 279
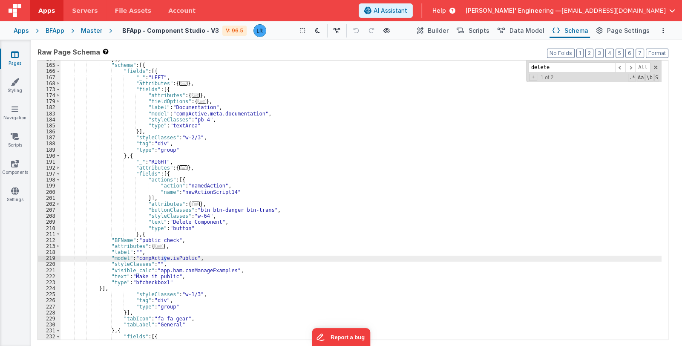
click at [253, 257] on div "}] , "schema" : [{ "fields" : [{ "_" : "LEFT" , "attributes" : { ... } , "field…" at bounding box center [360, 201] width 601 height 291
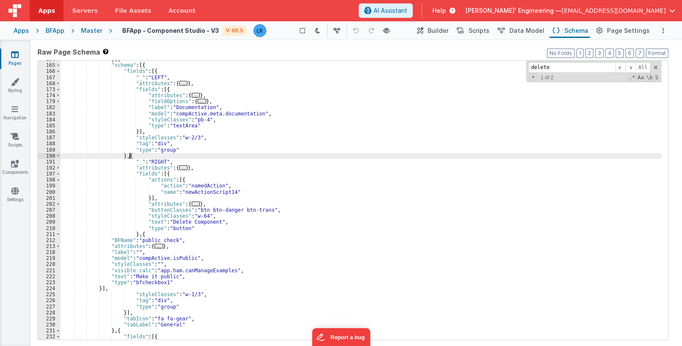
click at [133, 157] on div "}] , "schema" : [{ "fields" : [{ "_" : "LEFT" , "attributes" : { ... } , "field…" at bounding box center [360, 201] width 601 height 291
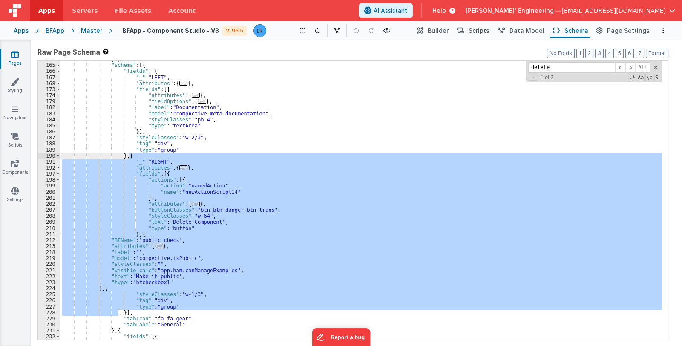
click at [171, 175] on div "}] , "schema" : [{ "fields" : [{ "_" : "LEFT" , "attributes" : { ... } , "field…" at bounding box center [360, 199] width 601 height 279
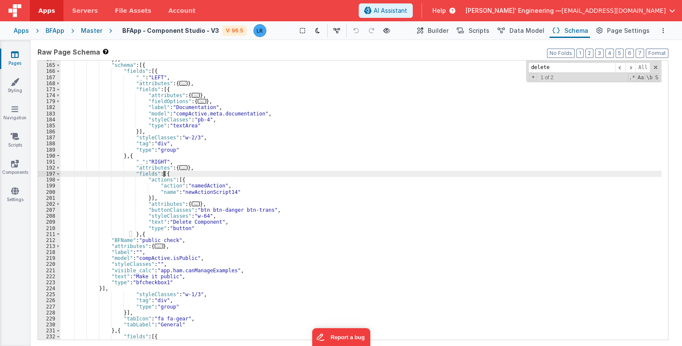
click at [166, 173] on div "}] , "schema" : [{ "fields" : [{ "_" : "LEFT" , "attributes" : { ... } , "field…" at bounding box center [360, 201] width 601 height 291
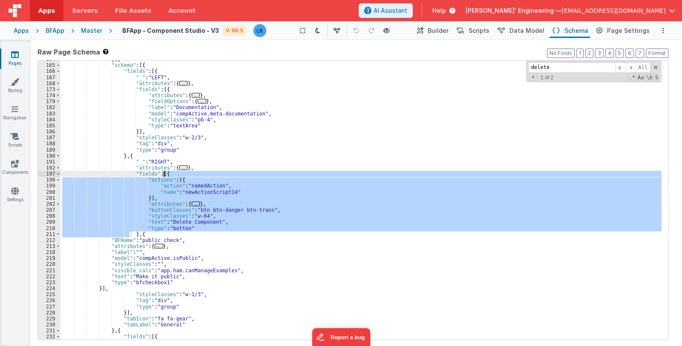
click at [166, 173] on div "}] , "schema" : [{ "fields" : [{ "_" : "LEFT" , "attributes" : { ... } , "field…" at bounding box center [360, 201] width 601 height 291
click at [144, 232] on div "}] , "schema" : [{ "fields" : [{ "_" : "LEFT" , "attributes" : { ... } , "field…" at bounding box center [360, 201] width 601 height 291
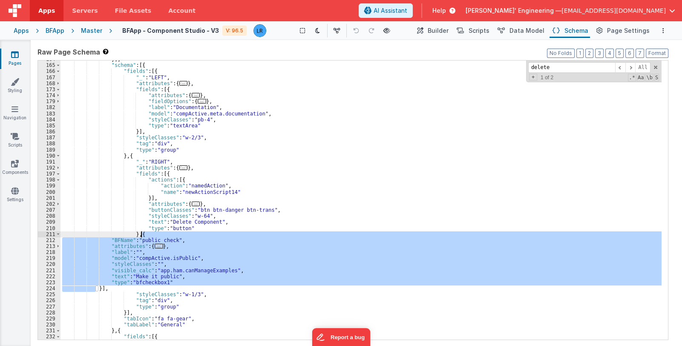
click at [144, 232] on div "}] , "schema" : [{ "fields" : [{ "_" : "LEFT" , "attributes" : { ... } , "field…" at bounding box center [360, 201] width 601 height 291
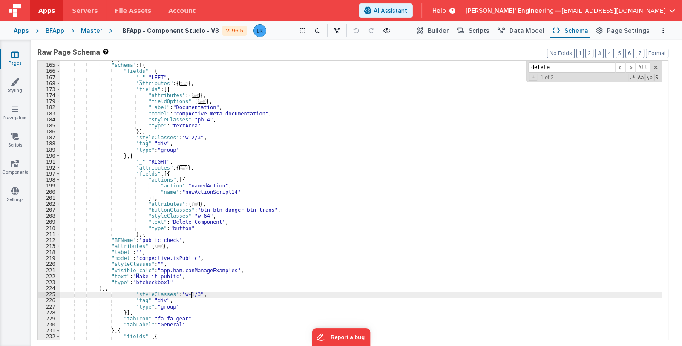
click at [192, 293] on div "}] , "schema" : [{ "fields" : [{ "_" : "LEFT" , "attributes" : { ... } , "field…" at bounding box center [360, 201] width 601 height 291
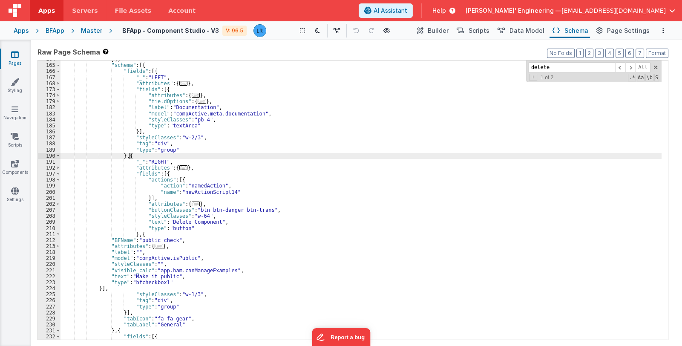
click at [134, 155] on div "}] , "schema" : [{ "fields" : [{ "_" : "LEFT" , "attributes" : { ... } , "field…" at bounding box center [360, 201] width 601 height 291
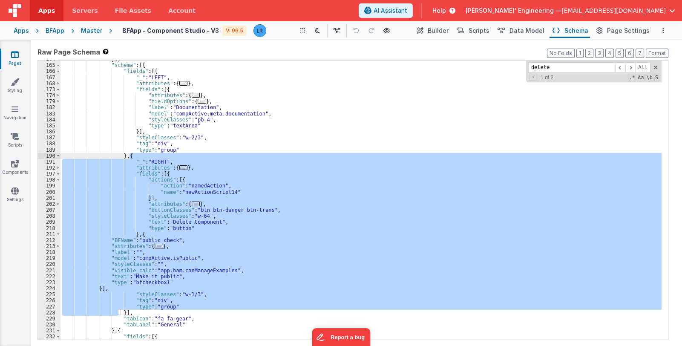
click at [149, 232] on div "}] , "schema" : [{ "fields" : [{ "_" : "LEFT" , "attributes" : { ... } , "field…" at bounding box center [360, 199] width 601 height 279
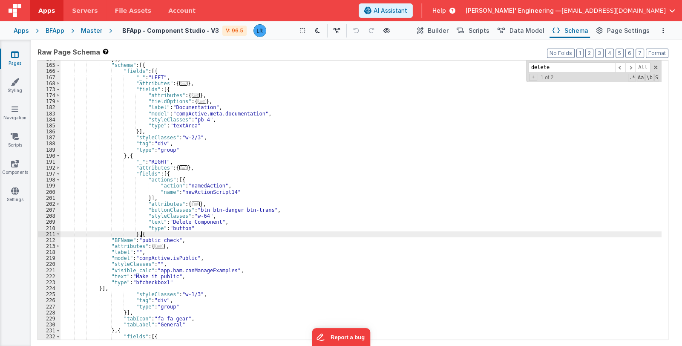
click at [149, 232] on div "}] , "schema" : [{ "fields" : [{ "_" : "LEFT" , "attributes" : { ... } , "field…" at bounding box center [360, 201] width 601 height 291
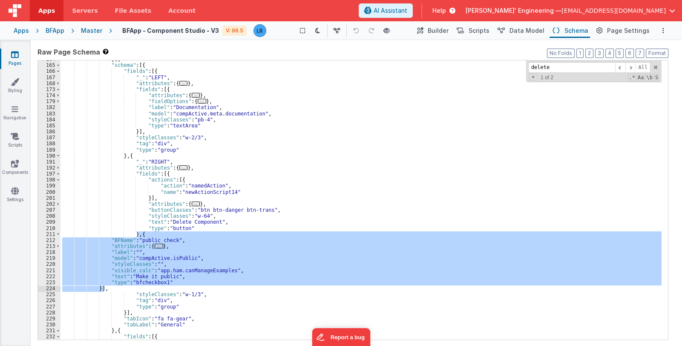
drag, startPoint x: 137, startPoint y: 233, endPoint x: 148, endPoint y: 233, distance: 11.1
click at [103, 287] on div "}] , "schema" : [{ "fields" : [{ "_" : "LEFT" , "attributes" : { ... } , "field…" at bounding box center [360, 201] width 601 height 291
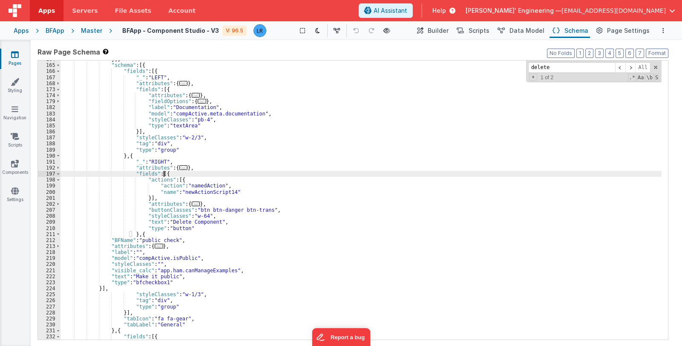
click at [165, 174] on div "}] , "schema" : [{ "fields" : [{ "_" : "LEFT" , "attributes" : { ... } , "field…" at bounding box center [360, 201] width 601 height 291
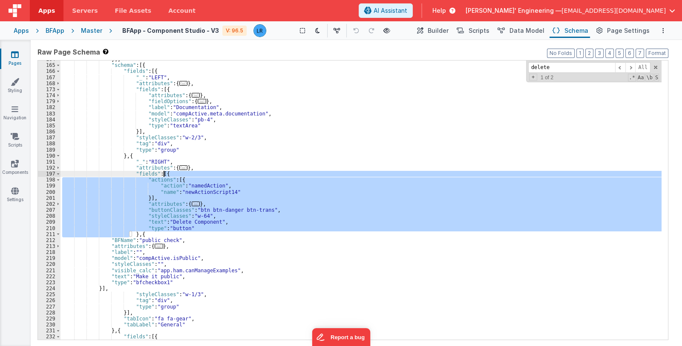
click at [159, 172] on div "}] , "schema" : [{ "fields" : [{ "_" : "LEFT" , "attributes" : { ... } , "field…" at bounding box center [360, 201] width 601 height 291
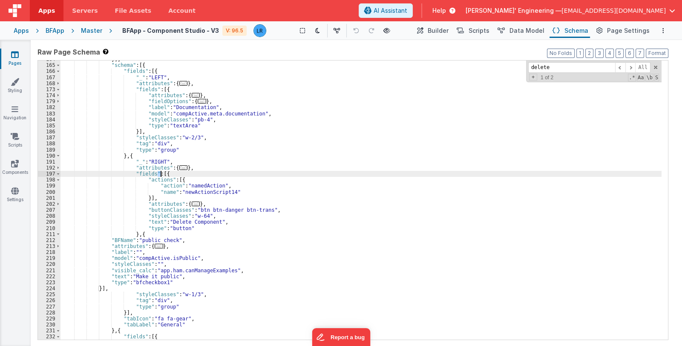
click at [160, 172] on div "}] , "schema" : [{ "fields" : [{ "_" : "LEFT" , "attributes" : { ... } , "field…" at bounding box center [360, 201] width 601 height 291
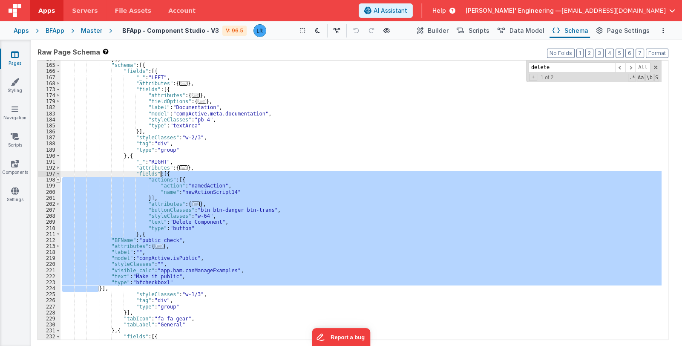
click at [56, 177] on span at bounding box center [58, 180] width 5 height 6
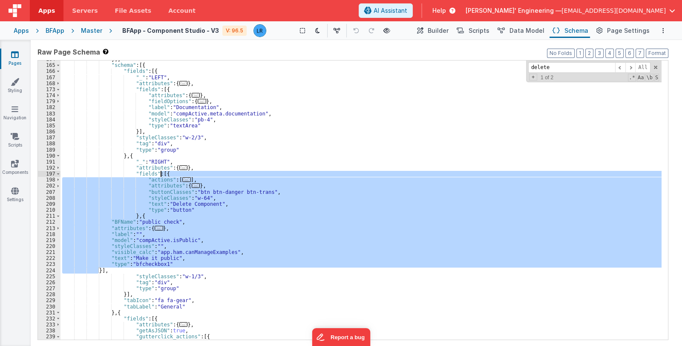
click at [135, 216] on div "}] , "schema" : [{ "fields" : [{ "_" : "LEFT" , "attributes" : { ... } , "field…" at bounding box center [360, 199] width 601 height 279
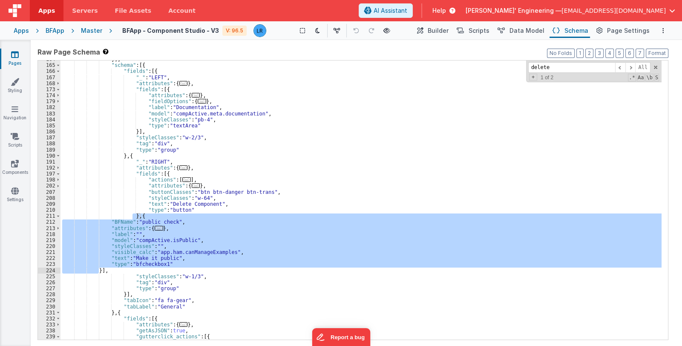
drag, startPoint x: 132, startPoint y: 215, endPoint x: 98, endPoint y: 268, distance: 62.8
click at [98, 268] on div "}] , "schema" : [{ "fields" : [{ "_" : "LEFT" , "attributes" : { ... } , "field…" at bounding box center [360, 201] width 601 height 291
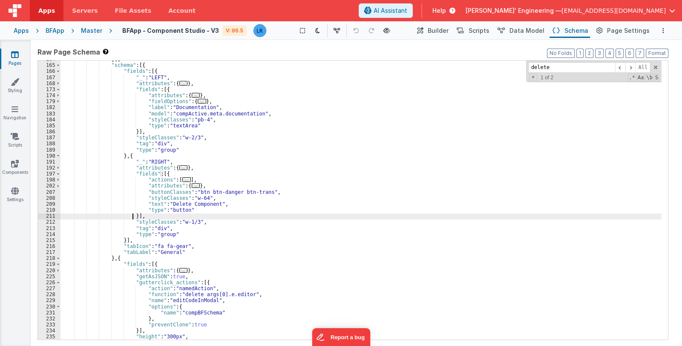
click at [165, 174] on div "}] , "schema" : [{ "fields" : [{ "_" : "LEFT" , "attributes" : { ... } , "field…" at bounding box center [360, 201] width 601 height 291
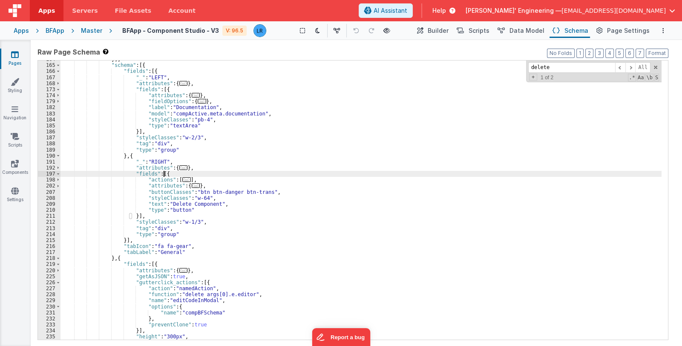
click at [165, 174] on div "}] , "schema" : [{ "fields" : [{ "_" : "LEFT" , "attributes" : { ... } , "field…" at bounding box center [360, 201] width 601 height 291
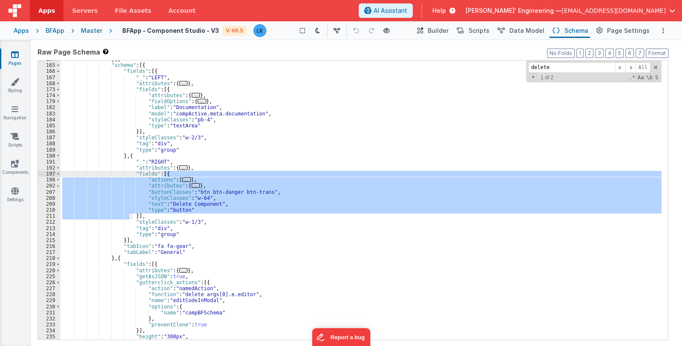
click at [132, 216] on div "}] , "schema" : [{ "fields" : [{ "_" : "LEFT" , "attributes" : { ... } , "field…" at bounding box center [360, 201] width 601 height 291
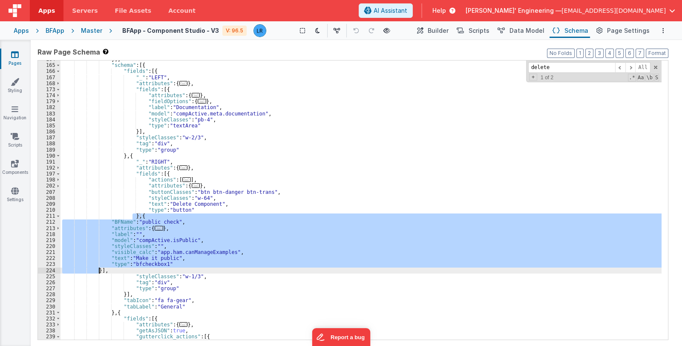
click at [262, 232] on div "}] , "schema" : [{ "fields" : [{ "_" : "LEFT" , "attributes" : { ... } , "field…" at bounding box center [360, 199] width 601 height 279
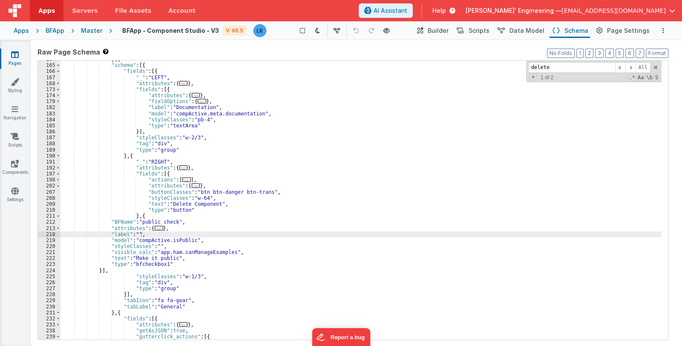
click at [16, 59] on link "Pages" at bounding box center [15, 58] width 31 height 17
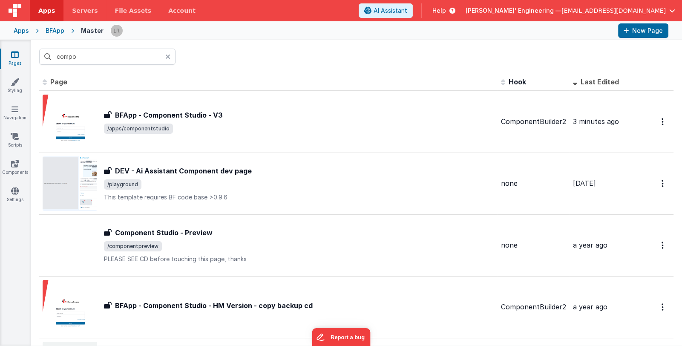
click at [169, 54] on icon at bounding box center [167, 56] width 5 height 7
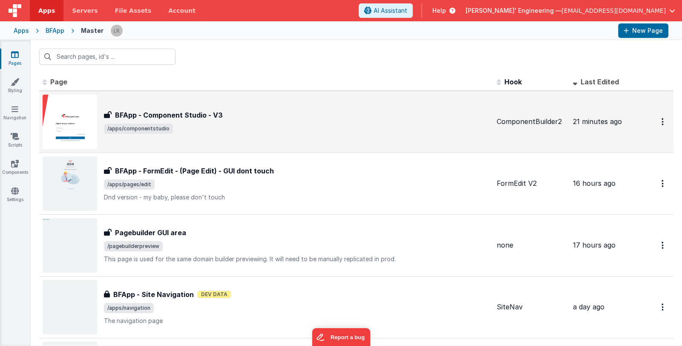
click at [330, 123] on span "/apps/componentstudio" at bounding box center [297, 128] width 386 height 10
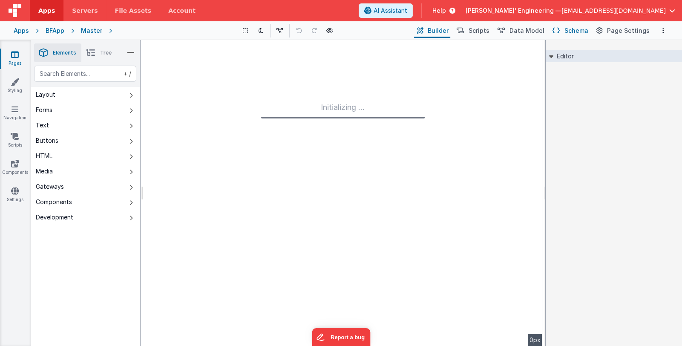
click at [575, 31] on span "Schema" at bounding box center [576, 30] width 24 height 9
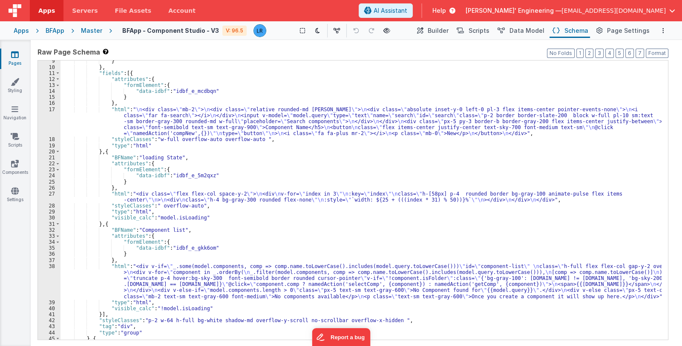
scroll to position [76, 0]
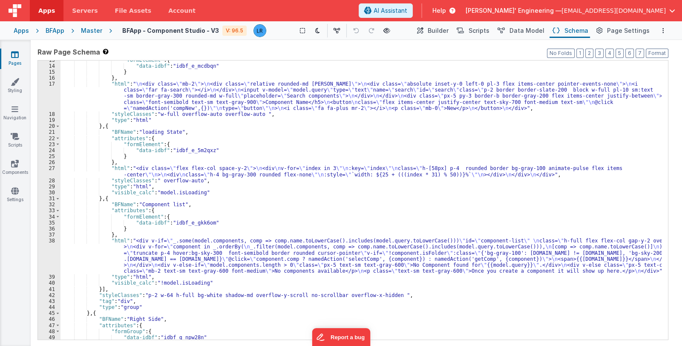
click at [253, 222] on div ""formElement" : { "data-idbf" : "idbf_e_mcdbqn" } } , "html" : " \n <div class=…" at bounding box center [360, 202] width 601 height 291
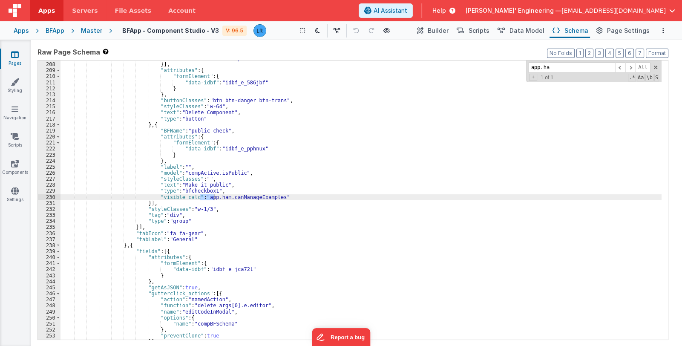
scroll to position [1356, 0]
type input "app.ham"
click at [60, 31] on div "BFApp" at bounding box center [55, 30] width 19 height 9
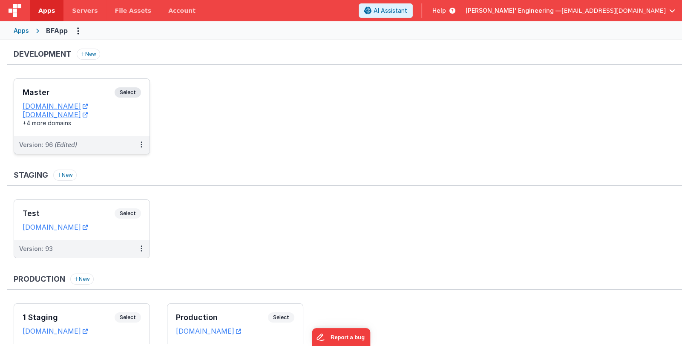
click at [95, 92] on h3 "Master" at bounding box center [69, 92] width 92 height 9
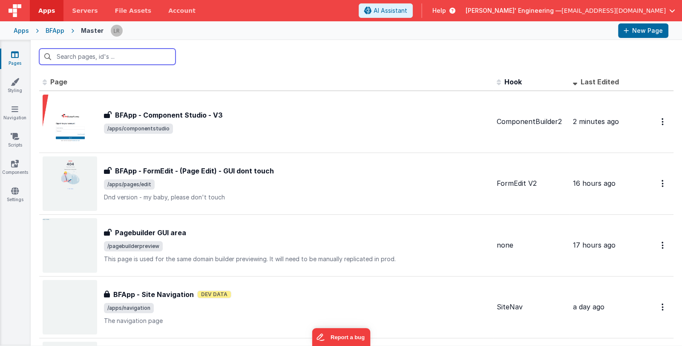
click at [99, 57] on input "text" at bounding box center [107, 57] width 136 height 16
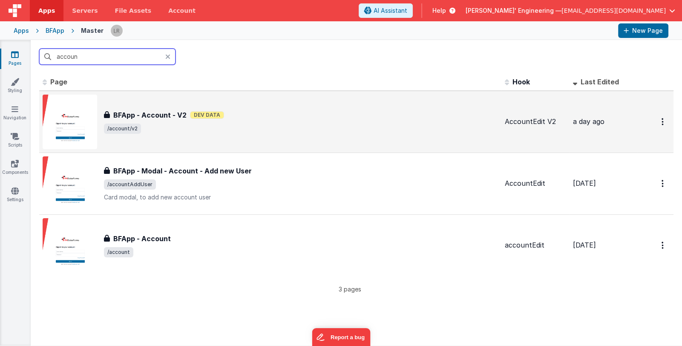
type input "accoun"
click at [287, 105] on div "BFApp - Account - V2 BFApp - Account - V2 Dev Data /account/v2" at bounding box center [270, 122] width 455 height 54
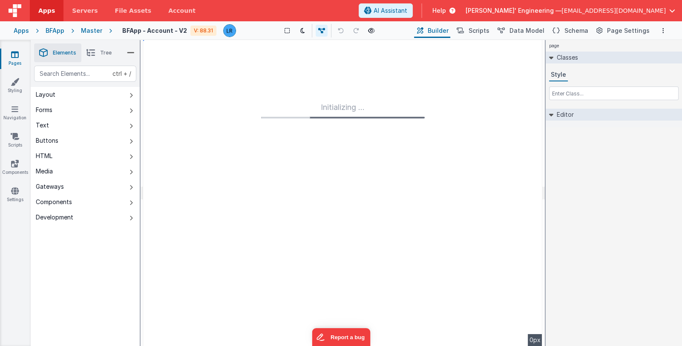
click at [98, 54] on li "Tree" at bounding box center [98, 52] width 35 height 19
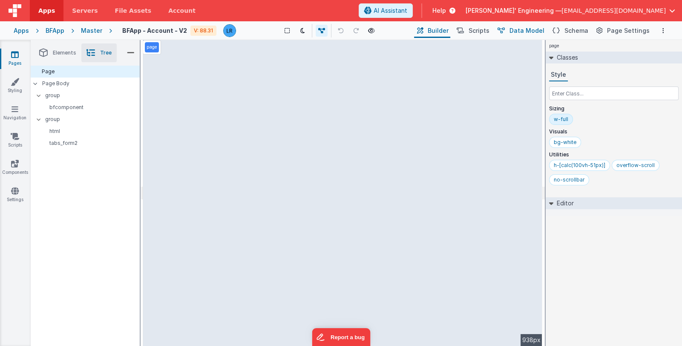
click at [528, 29] on span "Data Model" at bounding box center [526, 30] width 35 height 9
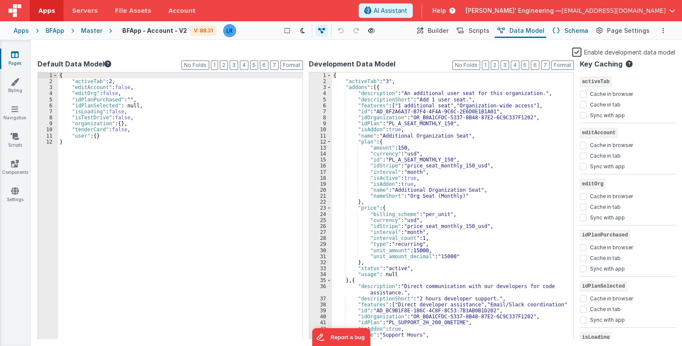
click at [581, 32] on span "Schema" at bounding box center [576, 30] width 24 height 9
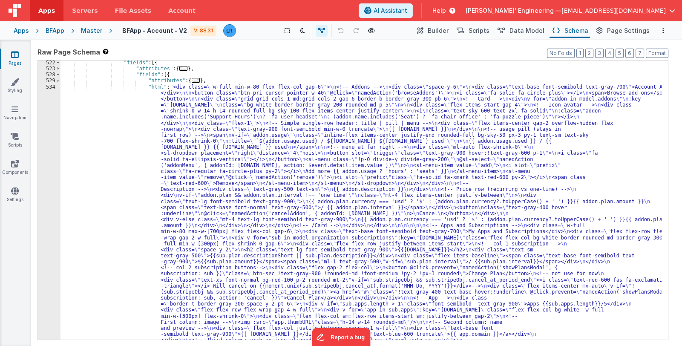
scroll to position [2534, 0]
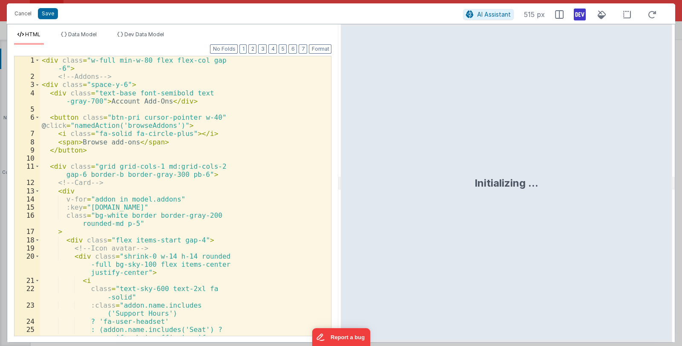
scroll to position [2634, 0]
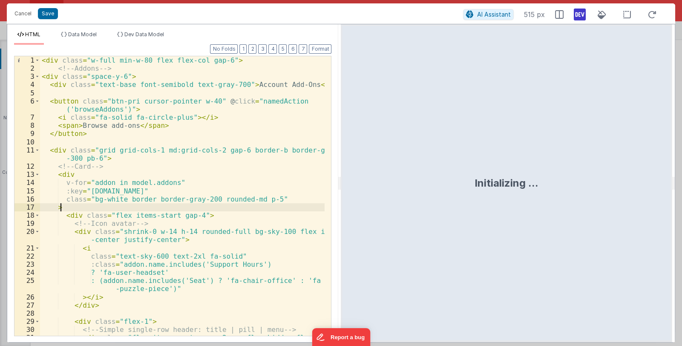
click at [116, 211] on div "< div class = "w-full min-w-80 flex flex-col gap-6" > <!-- Addons --> < div cla…" at bounding box center [182, 203] width 285 height 295
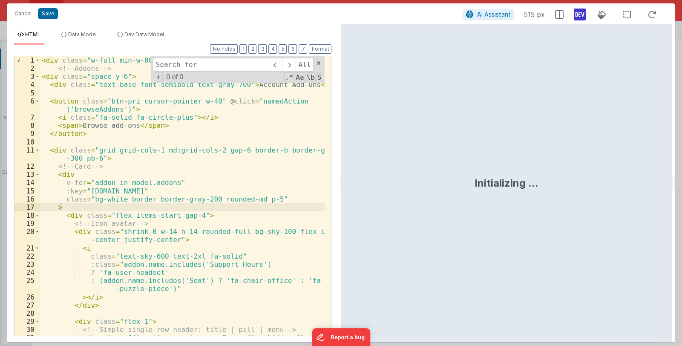
type input "s"
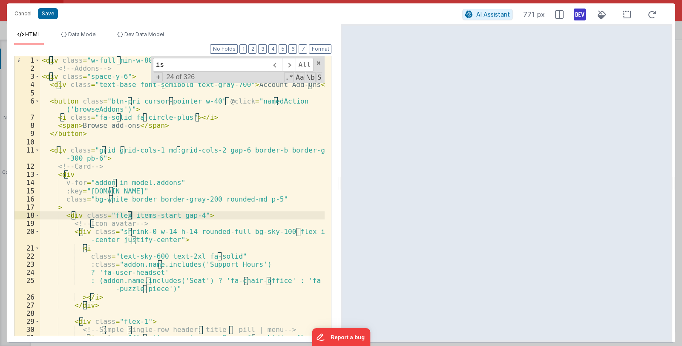
scroll to position [301, 0]
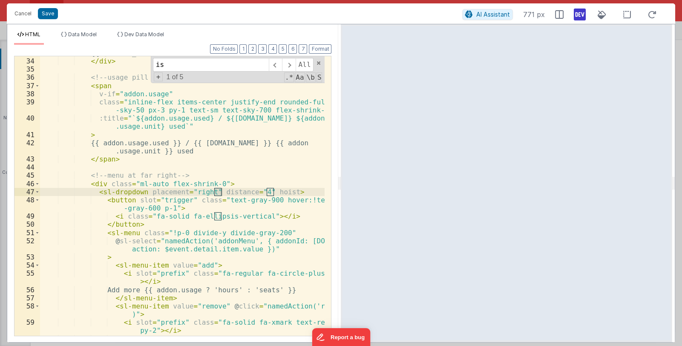
type input "i"
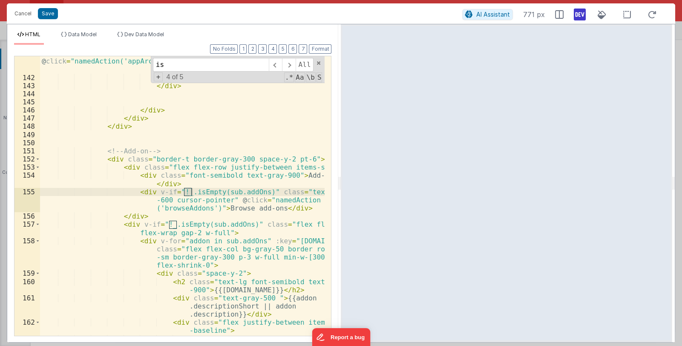
scroll to position [1557, 0]
drag, startPoint x: 178, startPoint y: 66, endPoint x: 146, endPoint y: 59, distance: 32.7
click at [146, 59] on div "< i class = "fa-regular fa-box-archive text-gray-500 cursor-pointer my-auto" @ …" at bounding box center [182, 195] width 284 height 279
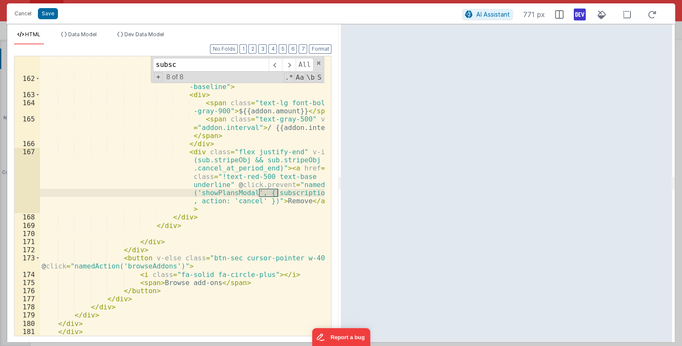
scroll to position [815, 0]
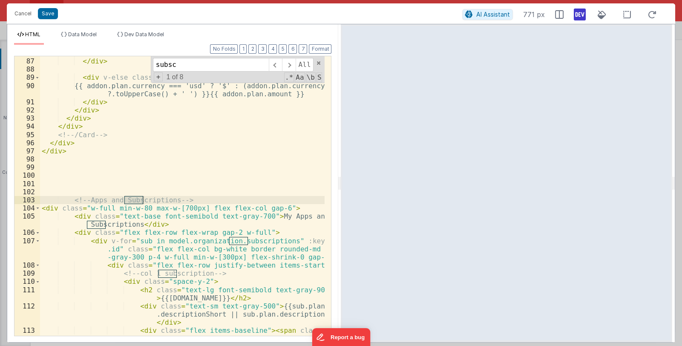
type input "subsc"
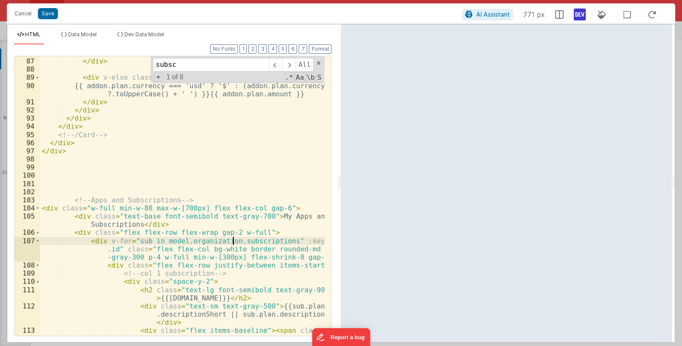
click at [233, 240] on div "</ button > </ div > < div v-else class = "mt-4 text-lg font-semibold text-gray…" at bounding box center [182, 213] width 285 height 328
drag, startPoint x: 229, startPoint y: 241, endPoint x: 278, endPoint y: 240, distance: 48.1
click at [278, 240] on div "</ button > </ div > < div v-else class = "mt-4 text-lg font-semibold text-gray…" at bounding box center [182, 213] width 285 height 328
click at [24, 16] on button "Cancel" at bounding box center [23, 14] width 26 height 12
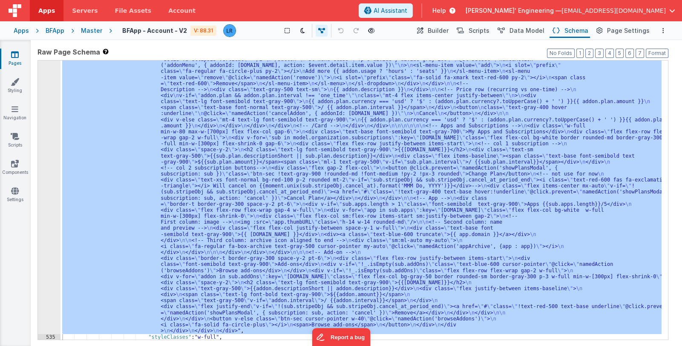
click at [14, 63] on link "Pages" at bounding box center [15, 58] width 31 height 17
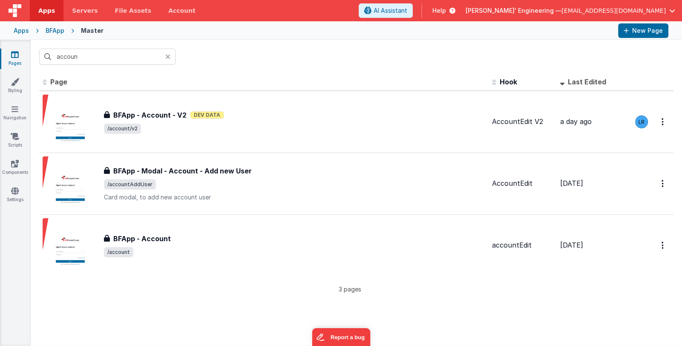
click at [165, 56] on icon at bounding box center [167, 56] width 5 height 7
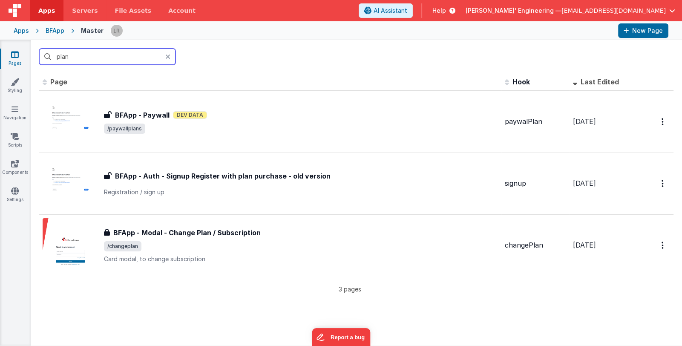
drag, startPoint x: 89, startPoint y: 55, endPoint x: 41, endPoint y: 54, distance: 48.1
click at [41, 54] on input "plan" at bounding box center [107, 57] width 136 height 16
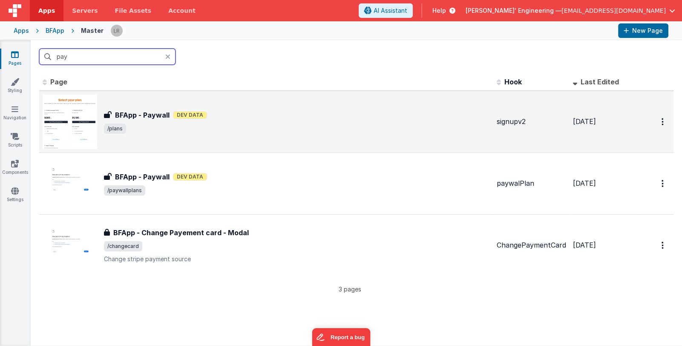
type input "pay"
click at [285, 117] on div "BFApp - Paywall Dev Data" at bounding box center [297, 115] width 386 height 10
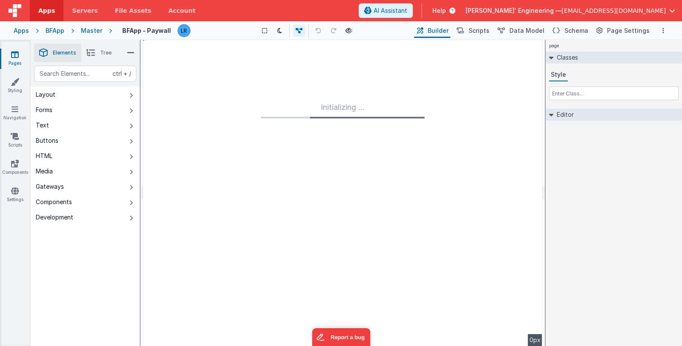
click at [97, 52] on li "Tree" at bounding box center [98, 52] width 35 height 19
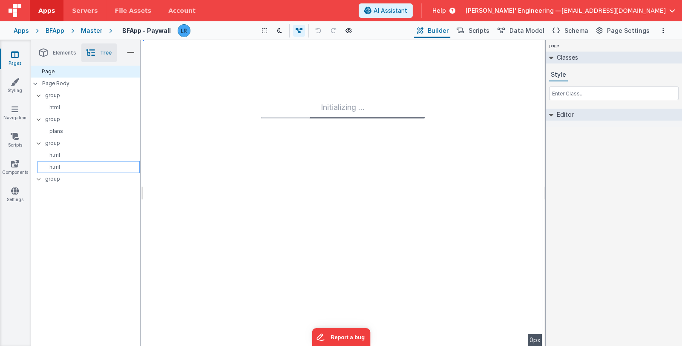
click at [67, 169] on p "html" at bounding box center [90, 166] width 98 height 7
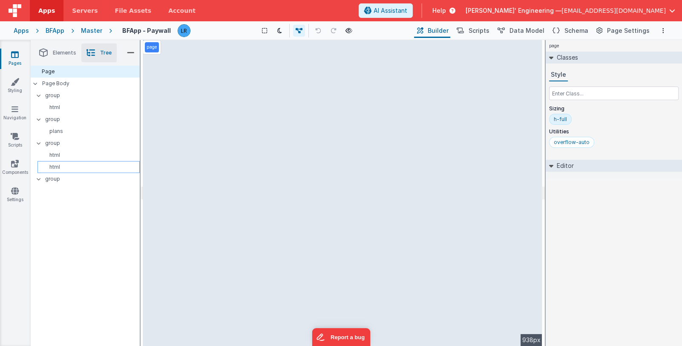
click at [59, 161] on div "html" at bounding box center [88, 167] width 102 height 12
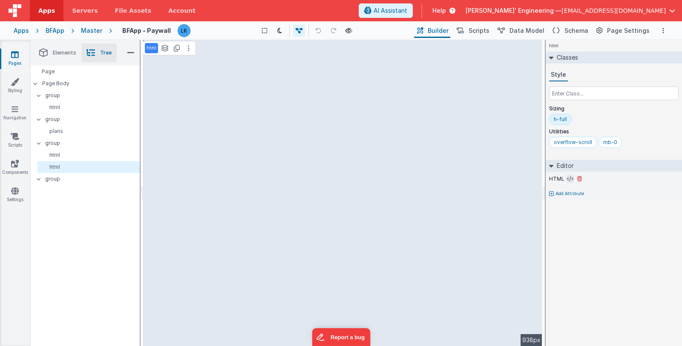
click at [567, 180] on icon at bounding box center [570, 178] width 6 height 7
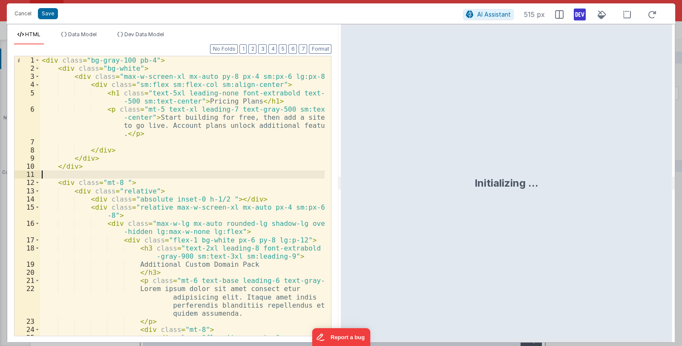
click at [216, 175] on div "< div class = "bg-gray-100 pb-4" > < div class = "bg-white" > < div class = "ma…" at bounding box center [182, 212] width 285 height 312
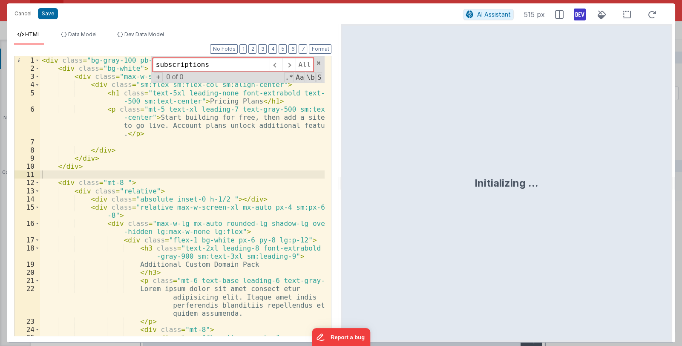
drag, startPoint x: 228, startPoint y: 70, endPoint x: 150, endPoint y: 61, distance: 78.0
click at [150, 61] on div "< div class = "bg-gray-100 pb-4" > < div class = "bg-white" > < div class = "ma…" at bounding box center [182, 195] width 284 height 279
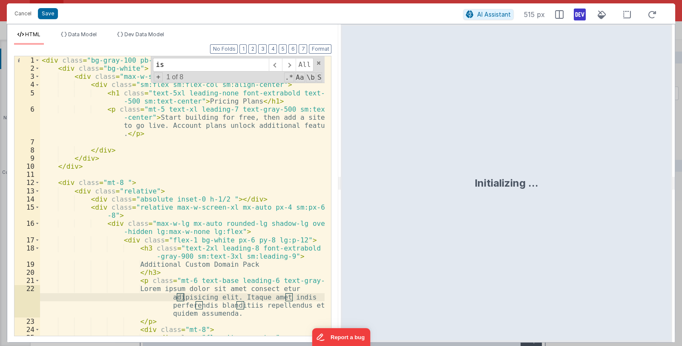
type input "i"
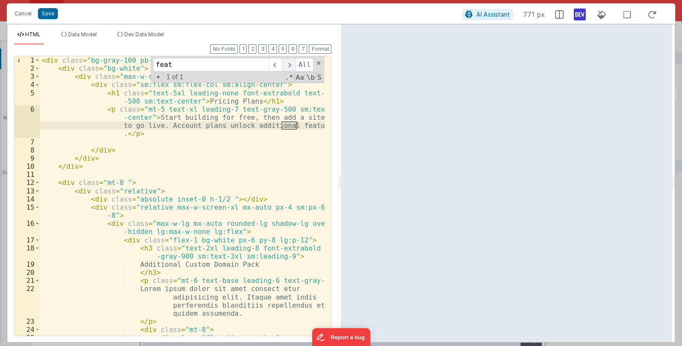
type input "feat"
click at [293, 63] on span at bounding box center [288, 65] width 13 height 14
click at [23, 12] on button "Cancel" at bounding box center [23, 14] width 26 height 12
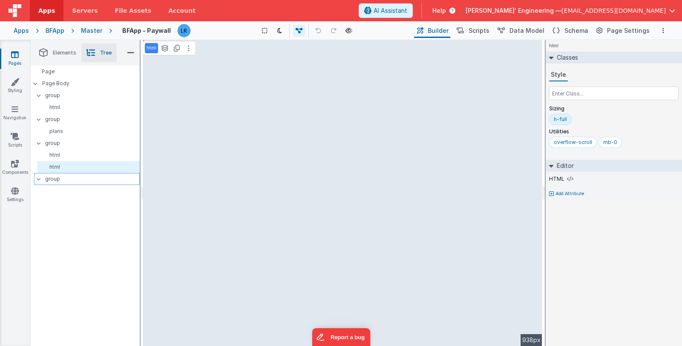
click at [41, 179] on icon at bounding box center [38, 179] width 7 height 3
click at [38, 179] on icon at bounding box center [38, 178] width 3 height 7
click at [63, 153] on p "html" at bounding box center [90, 155] width 98 height 7
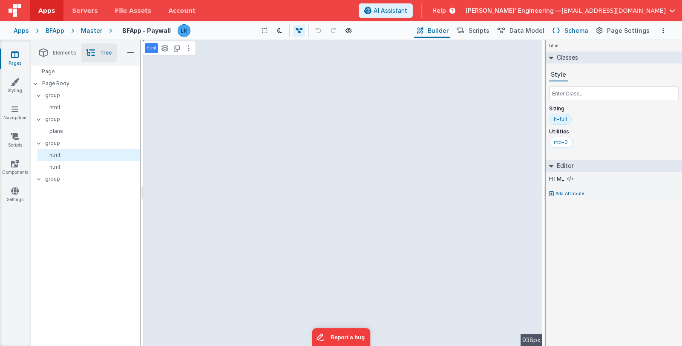
click at [569, 30] on span "Schema" at bounding box center [576, 30] width 24 height 9
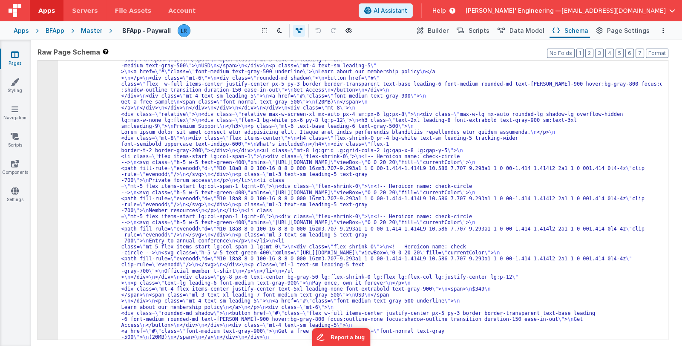
scroll to position [691, 0]
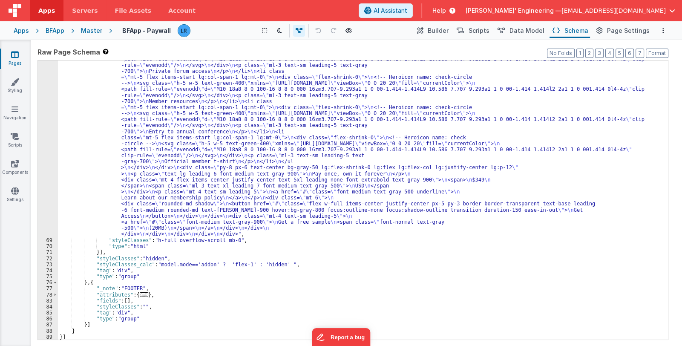
click at [192, 176] on div ""html" : "<div class= \" bg-gray-100 pb-4 \" > \n <div class= \" bg-white \" > …" at bounding box center [359, 136] width 603 height 774
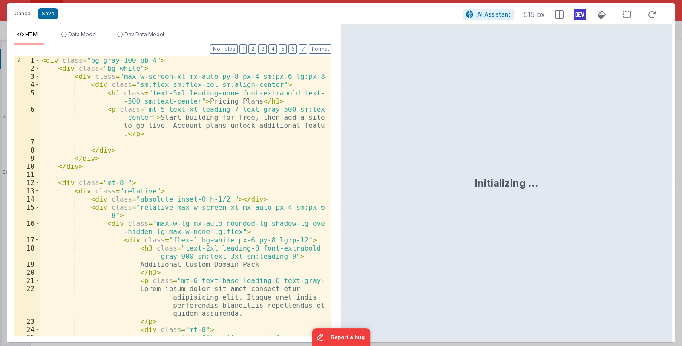
click at [195, 172] on div "< div class = "bg-gray-100 pb-4" > < div class = "bg-white" > < div class = "ma…" at bounding box center [182, 212] width 285 height 312
click at [22, 13] on button "Cancel" at bounding box center [23, 14] width 26 height 12
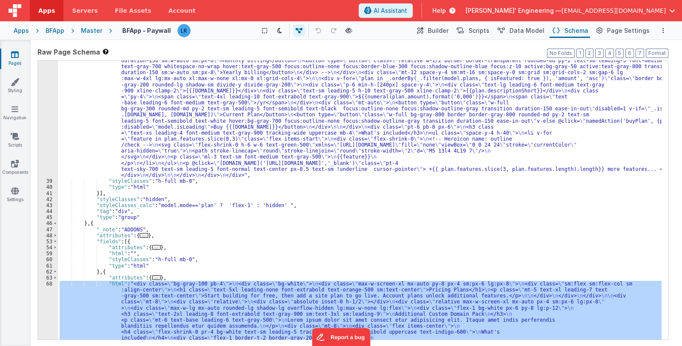
scroll to position [134, 0]
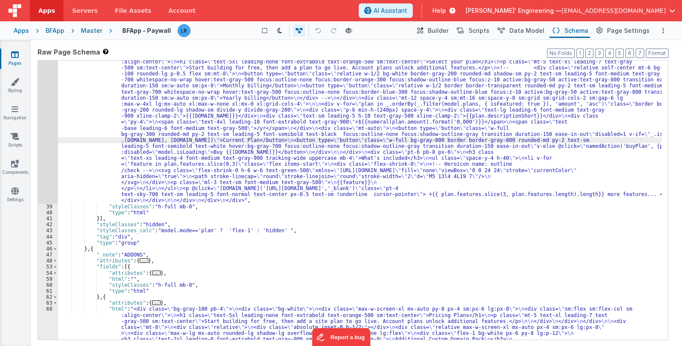
click at [49, 149] on div "38" at bounding box center [48, 128] width 20 height 151
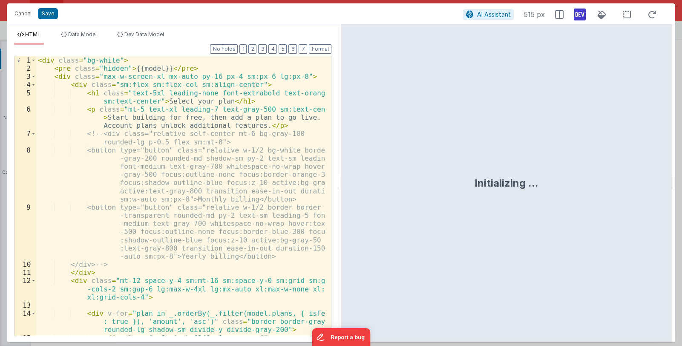
click at [199, 214] on div "< div class = "bg-white" > < pre class = "hidden" > {{model}} </ pre > < div cl…" at bounding box center [180, 208] width 289 height 304
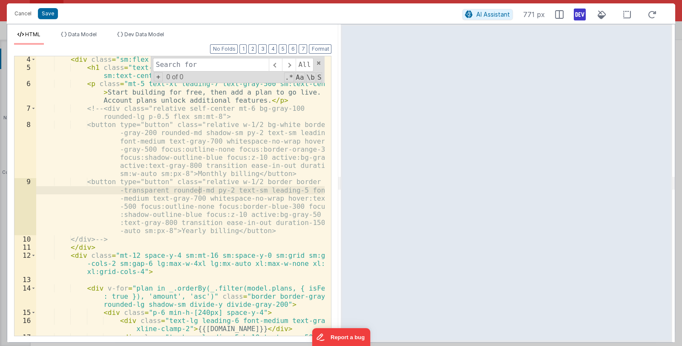
scroll to position [25, 0]
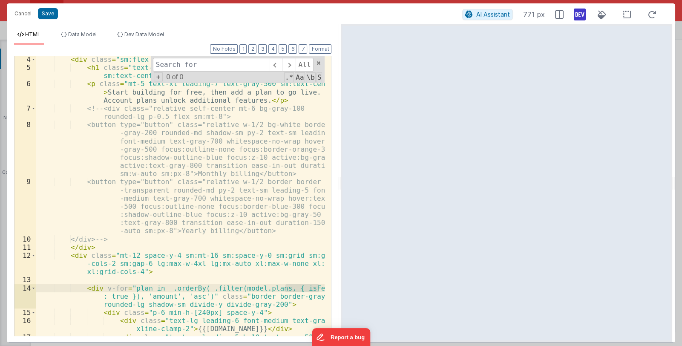
drag, startPoint x: 290, startPoint y: 286, endPoint x: 325, endPoint y: 287, distance: 34.9
click at [325, 287] on div "4 5 6 7 8 9 10 11 12 13 14 15 16 17 18 < div class = "sm:flex sm:flex-col sm:al…" at bounding box center [172, 196] width 317 height 280
drag, startPoint x: 98, startPoint y: 296, endPoint x: 286, endPoint y: 287, distance: 188.4
click at [286, 287] on div "< div class = "sm:flex sm:flex-col sm:align-center" > < h1 class = "text-5xl le…" at bounding box center [180, 207] width 289 height 304
click at [20, 13] on button "Cancel" at bounding box center [23, 14] width 26 height 12
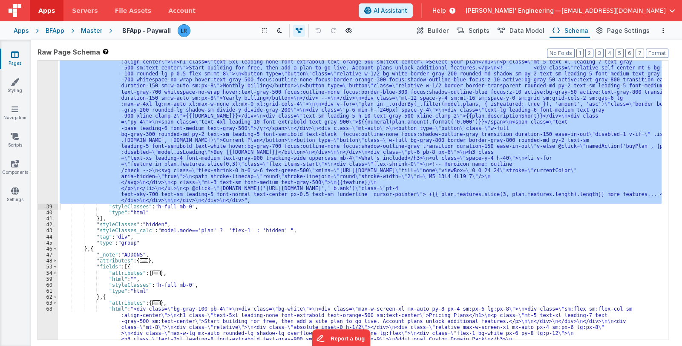
click at [19, 55] on link "Pages" at bounding box center [15, 58] width 31 height 17
